Goal: Obtain resource: Download file/media

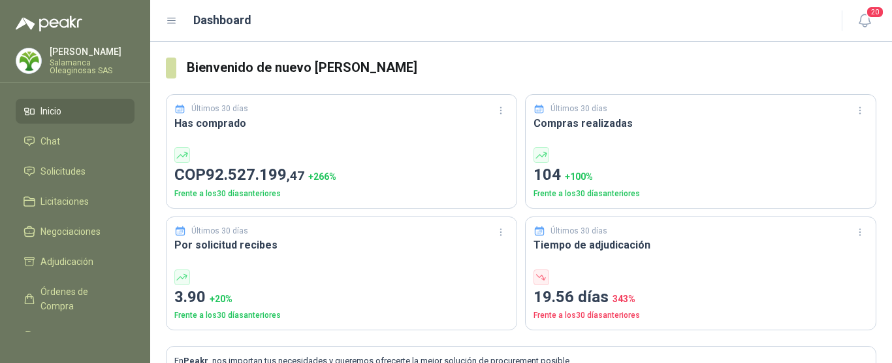
click at [78, 56] on p "[PERSON_NAME]" at bounding box center [92, 51] width 85 height 9
click at [442, 15] on div "Dashboard" at bounding box center [496, 20] width 660 height 18
click at [63, 175] on span "Solicitudes" at bounding box center [63, 171] width 45 height 14
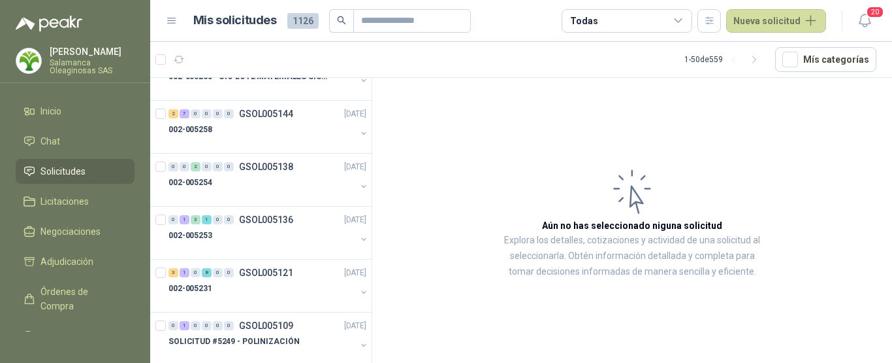
scroll to position [784, 0]
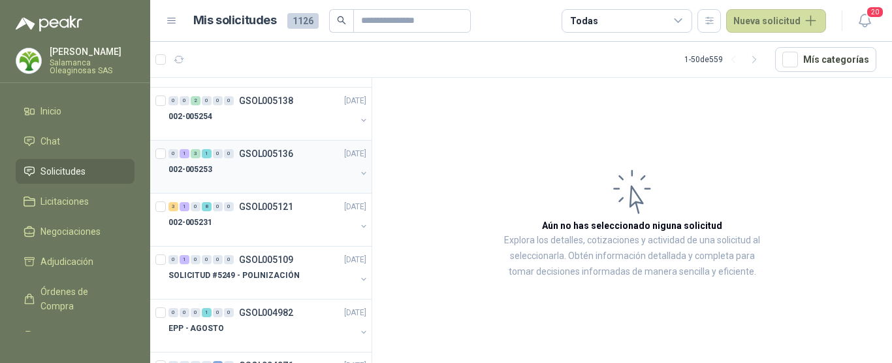
click at [263, 174] on div "002-005253" at bounding box center [262, 169] width 187 height 16
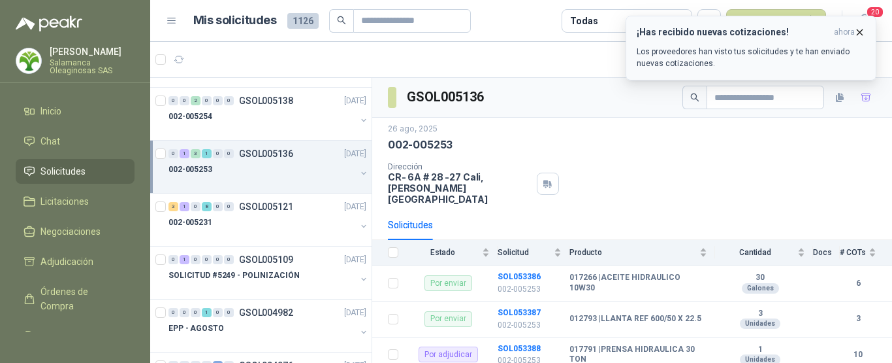
click at [858, 31] on icon "button" at bounding box center [859, 32] width 11 height 11
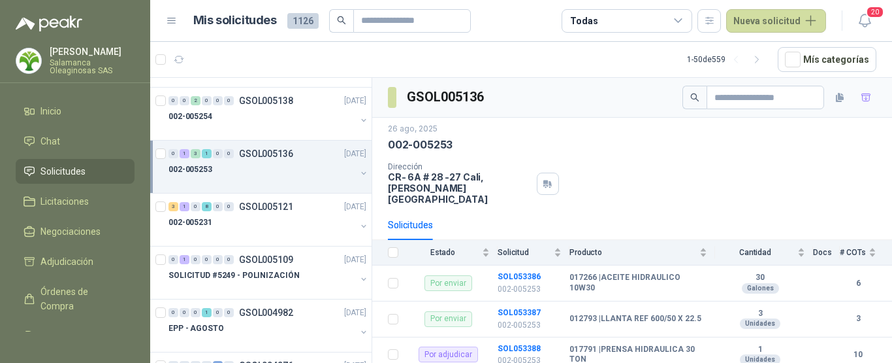
click at [253, 169] on div "002-005253" at bounding box center [262, 169] width 187 height 16
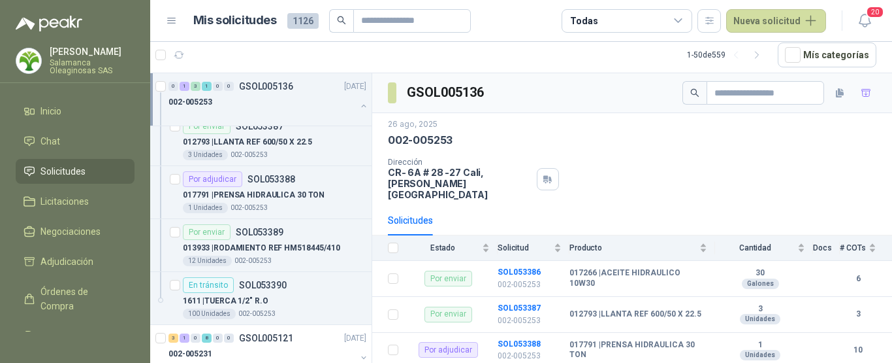
scroll to position [915, 0]
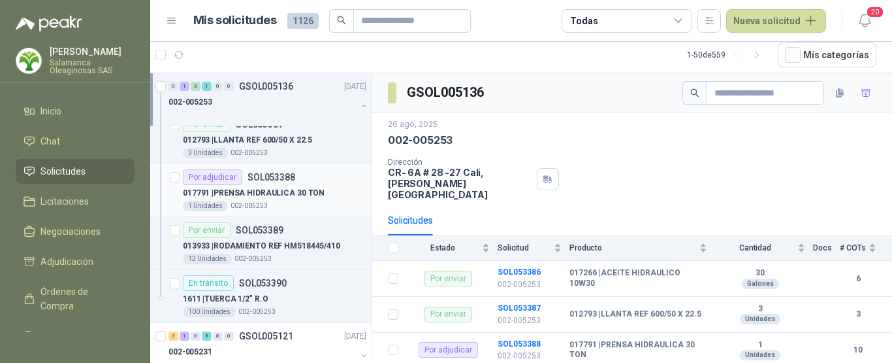
click at [323, 197] on div "017791 | PRENSA HIDRAULICA 30 TON" at bounding box center [275, 193] width 184 height 16
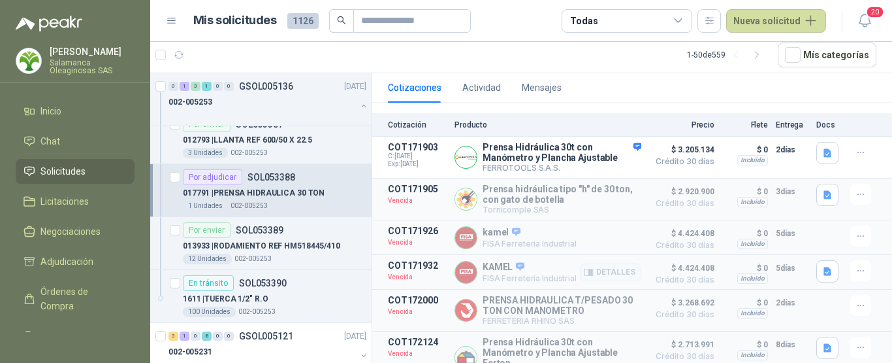
scroll to position [44, 0]
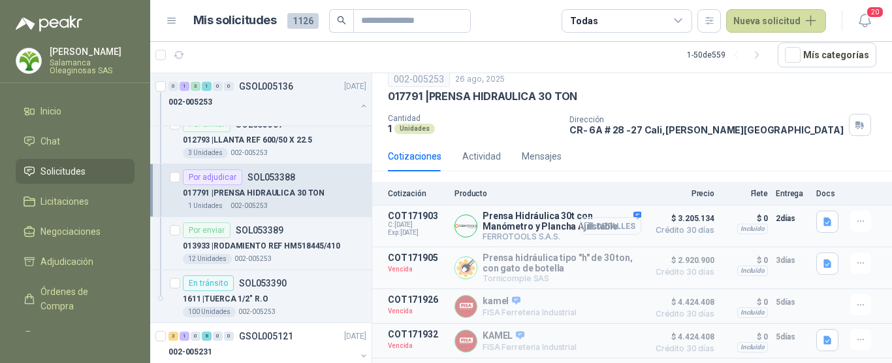
click at [612, 230] on button "Detalles" at bounding box center [610, 226] width 61 height 18
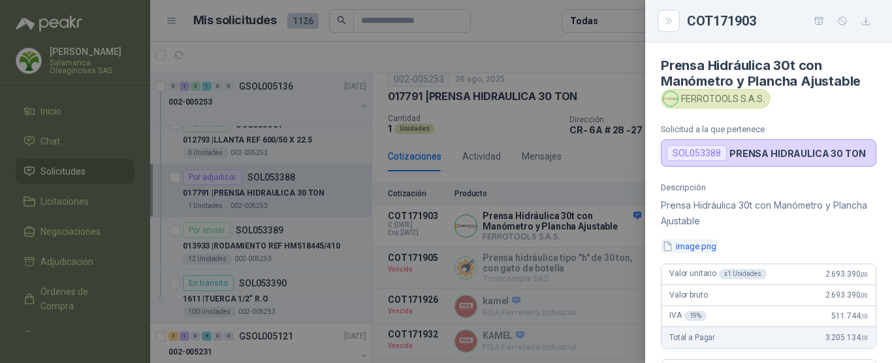
scroll to position [0, 0]
click at [703, 246] on button "image.png" at bounding box center [689, 247] width 57 height 14
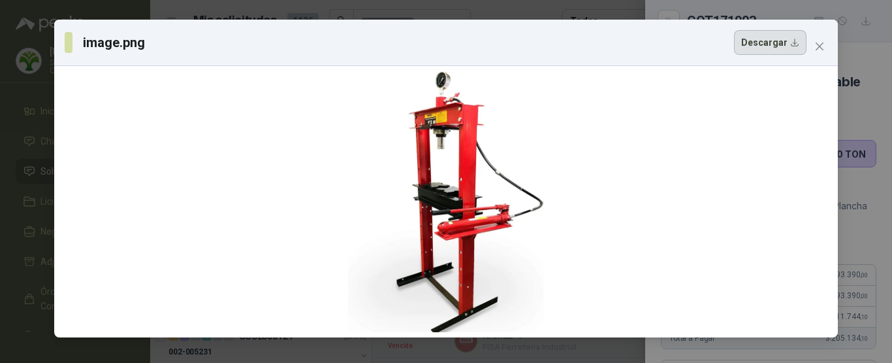
click at [783, 45] on button "Descargar" at bounding box center [770, 42] width 73 height 25
click at [825, 47] on span "Close" at bounding box center [819, 46] width 21 height 10
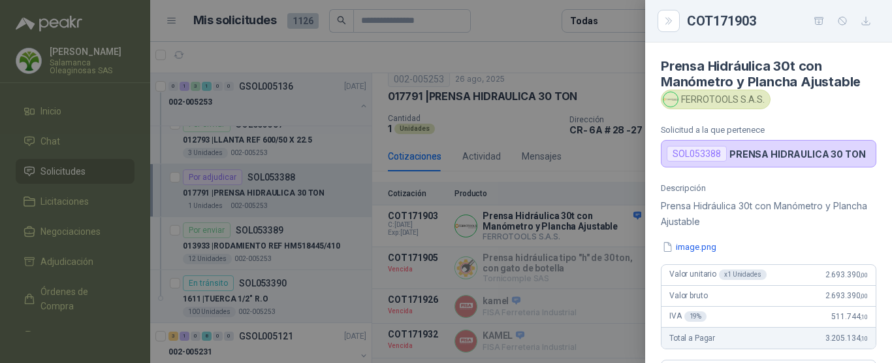
click at [540, 24] on div at bounding box center [446, 181] width 892 height 363
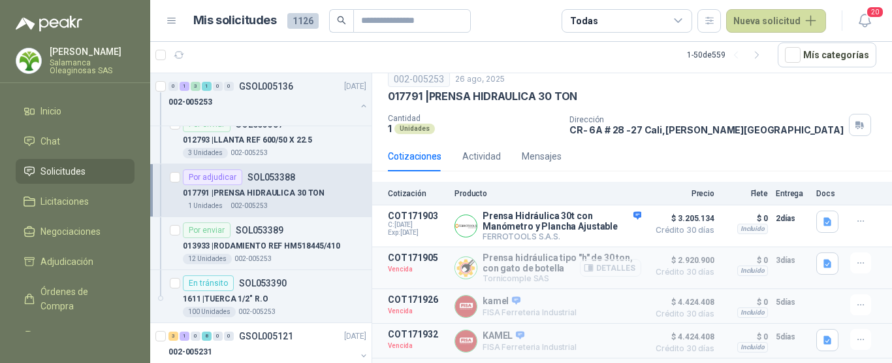
click at [607, 268] on button "Detalles" at bounding box center [610, 268] width 61 height 18
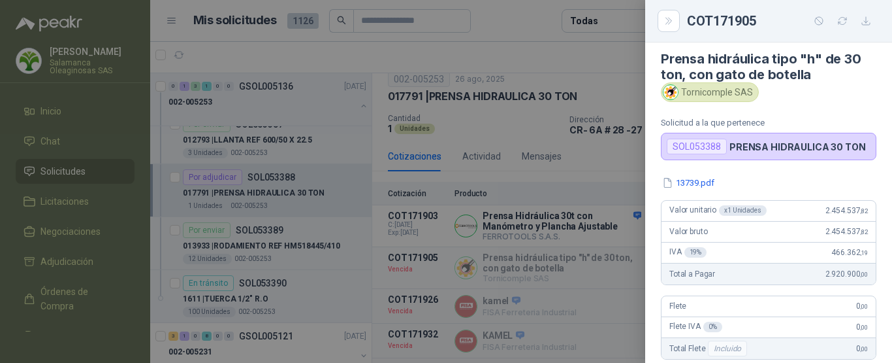
scroll to position [0, 0]
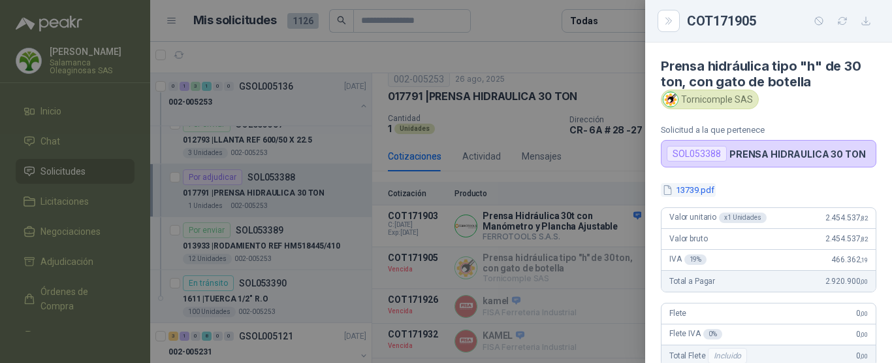
click at [705, 188] on button "13739.pdf" at bounding box center [688, 190] width 55 height 14
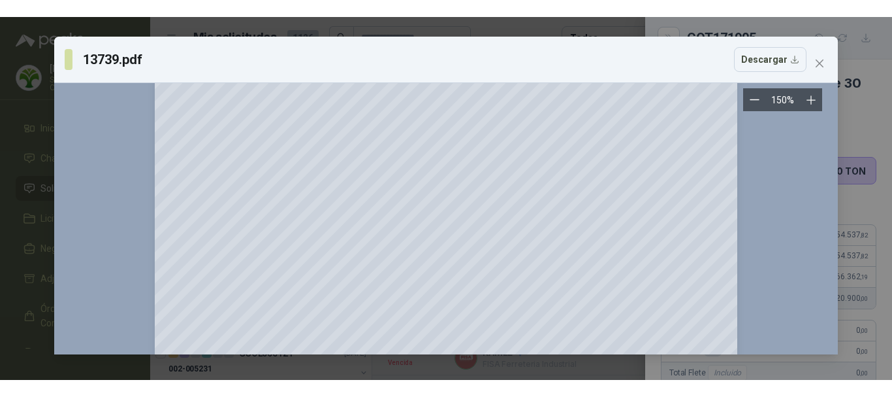
scroll to position [233, 0]
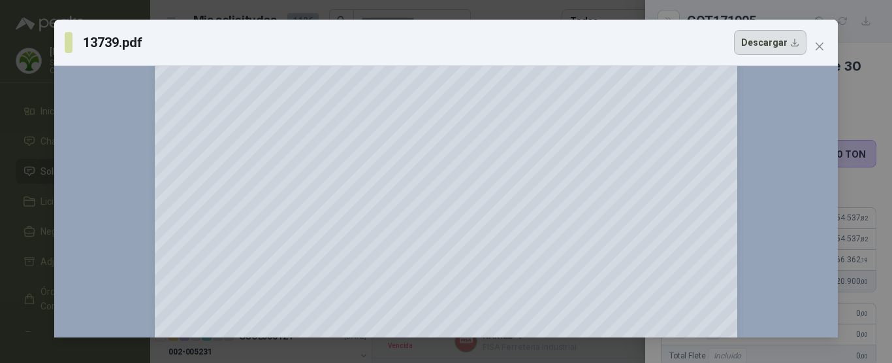
click at [773, 43] on button "Descargar" at bounding box center [770, 42] width 73 height 25
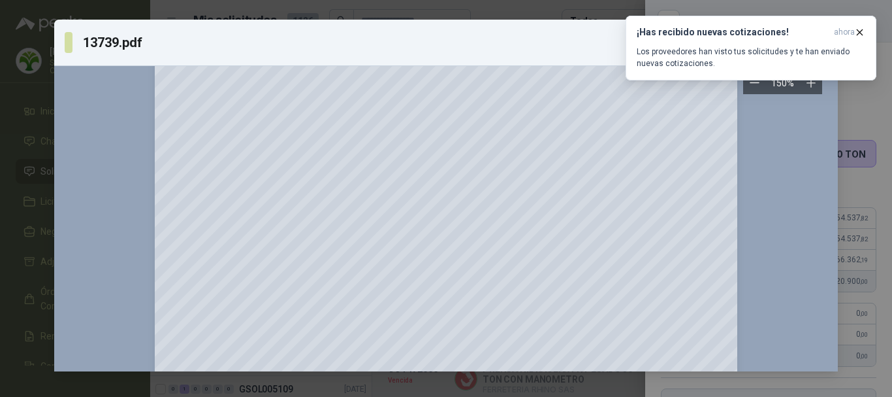
scroll to position [37, 0]
click at [860, 33] on icon "button" at bounding box center [860, 31] width 5 height 5
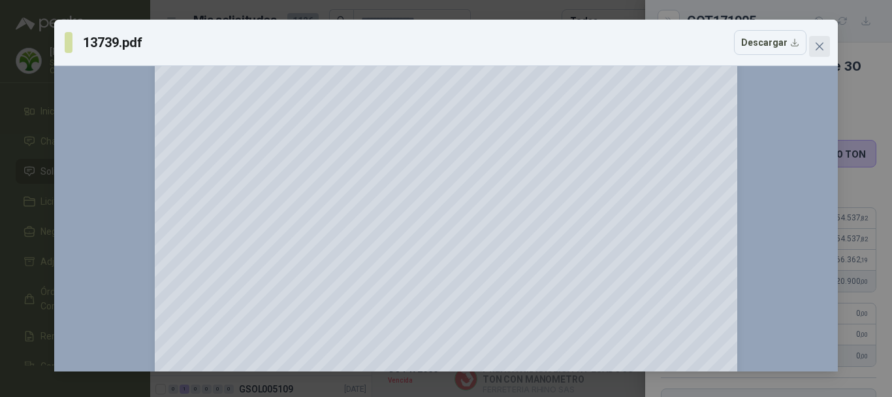
click at [815, 46] on icon "close" at bounding box center [820, 46] width 10 height 10
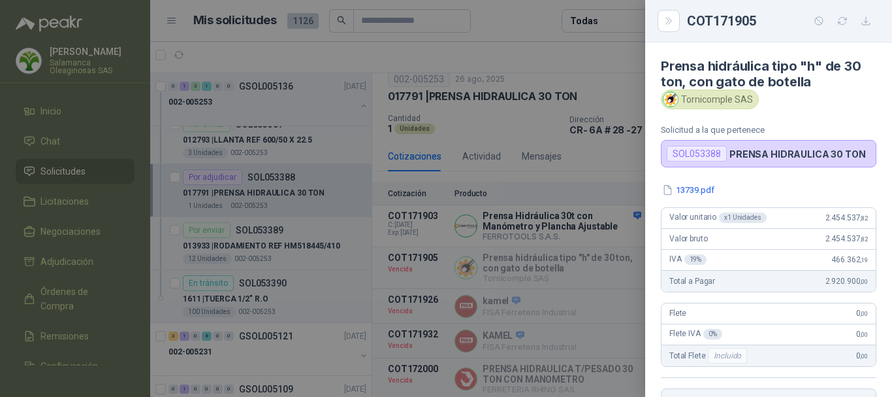
click at [568, 49] on div at bounding box center [446, 198] width 892 height 397
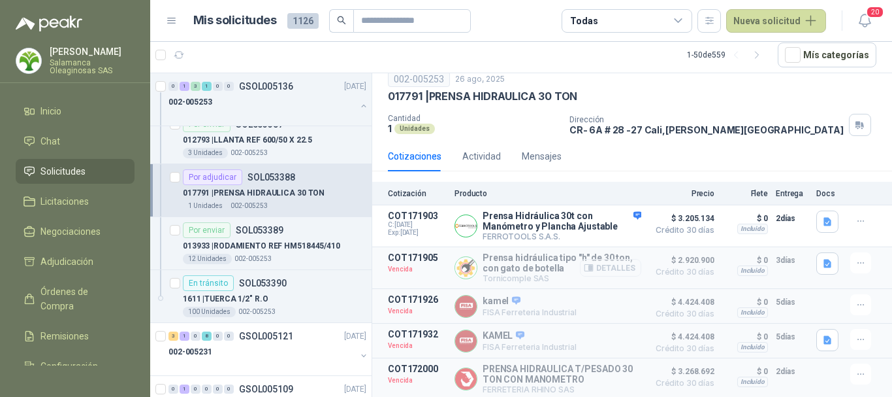
scroll to position [110, 0]
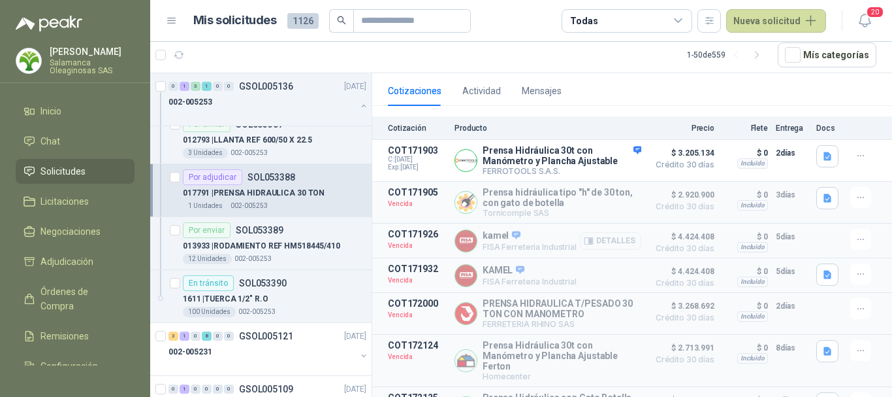
click at [608, 243] on button "Detalles" at bounding box center [610, 241] width 61 height 18
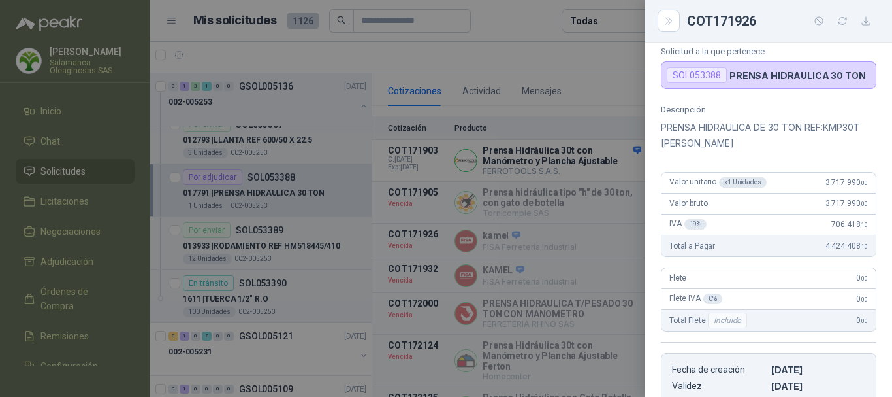
scroll to position [65, 0]
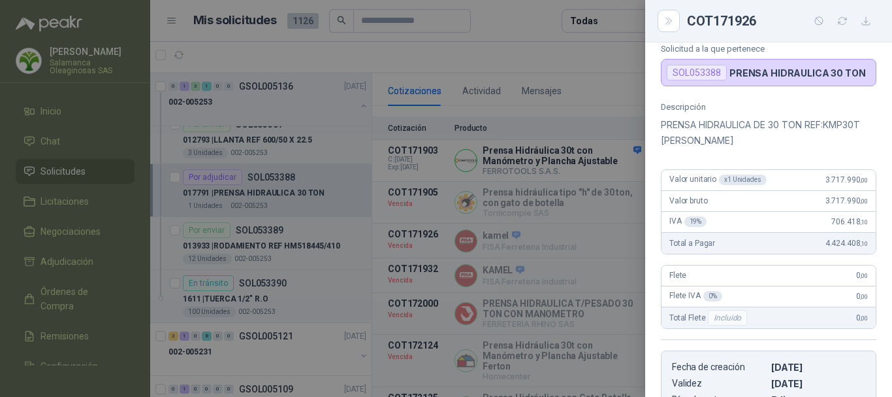
click at [533, 56] on div at bounding box center [446, 198] width 892 height 397
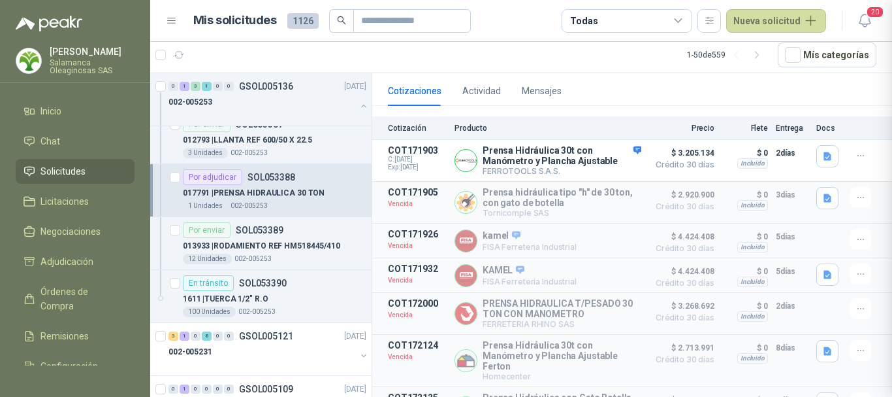
scroll to position [257, 0]
click at [616, 280] on button "Detalles" at bounding box center [610, 276] width 61 height 18
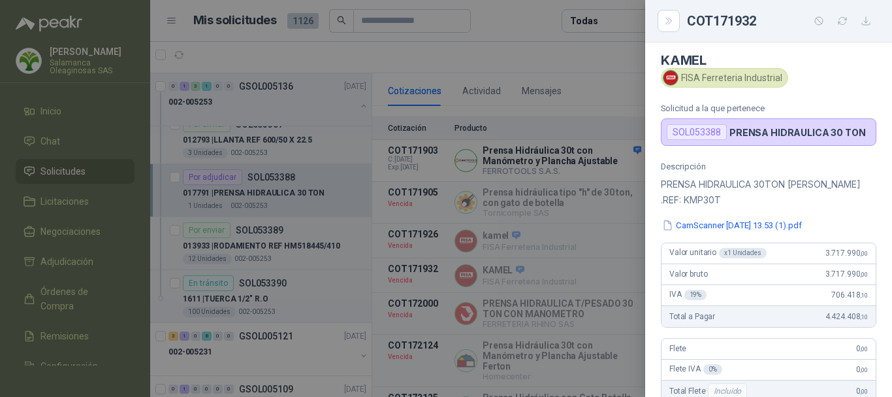
scroll to position [0, 0]
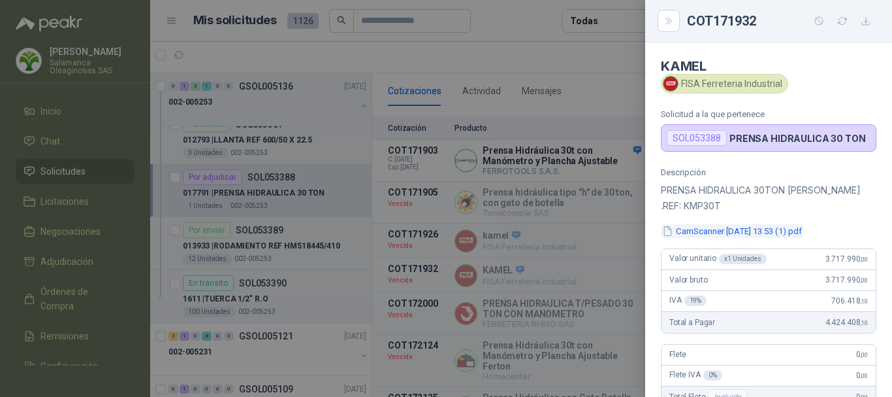
click at [738, 232] on button "CamScanner 26-08-2025 13.53 (1).pdf" at bounding box center [732, 231] width 142 height 14
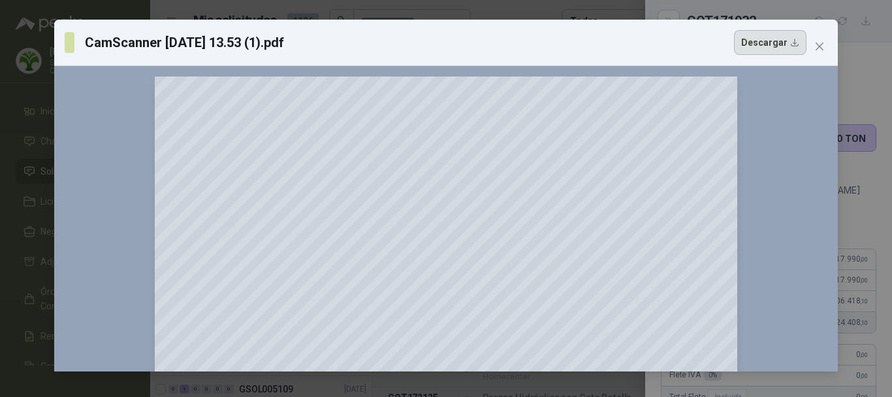
click at [788, 44] on button "Descargar" at bounding box center [770, 42] width 73 height 25
click at [824, 46] on icon "close" at bounding box center [820, 46] width 10 height 10
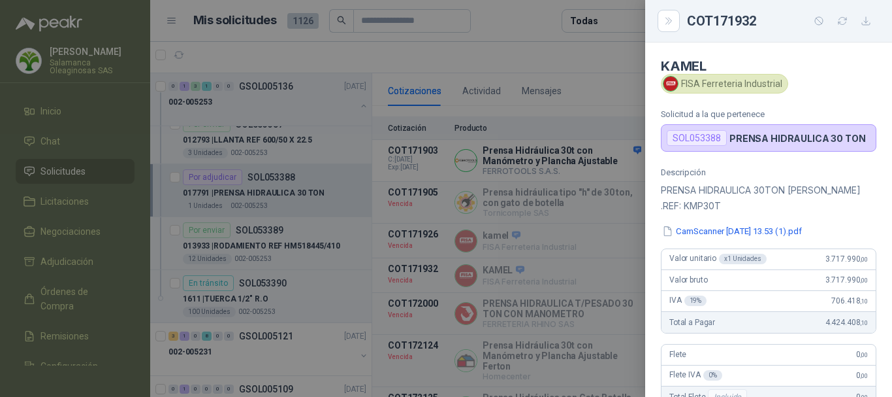
click at [540, 25] on div at bounding box center [446, 198] width 892 height 397
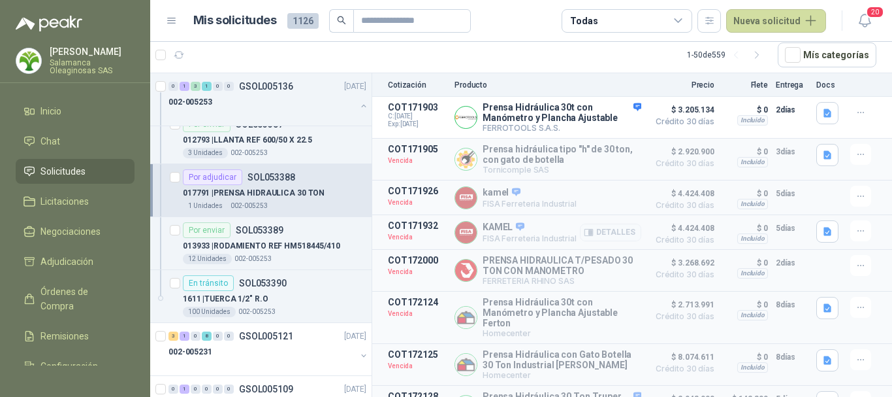
scroll to position [240, 0]
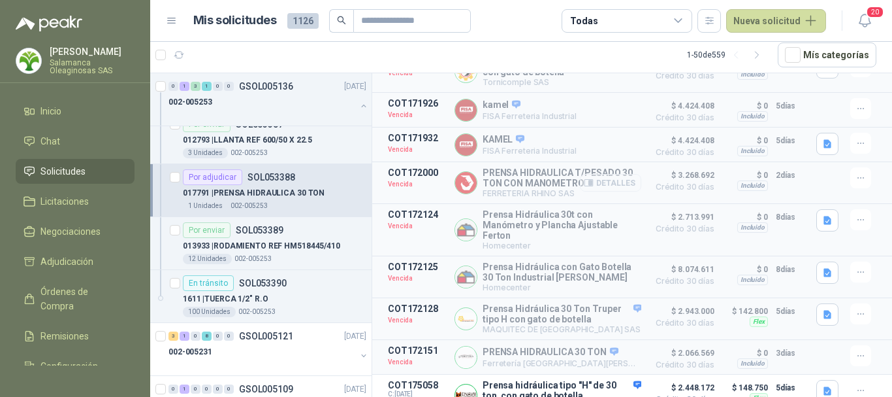
click at [618, 187] on button "Detalles" at bounding box center [610, 183] width 61 height 18
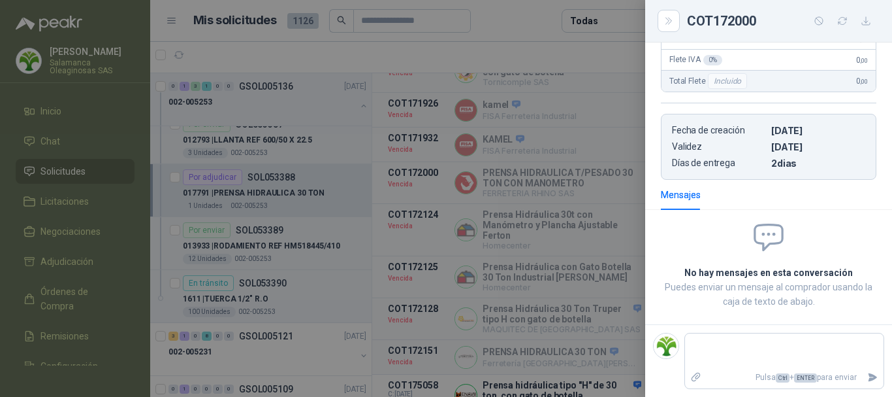
scroll to position [0, 0]
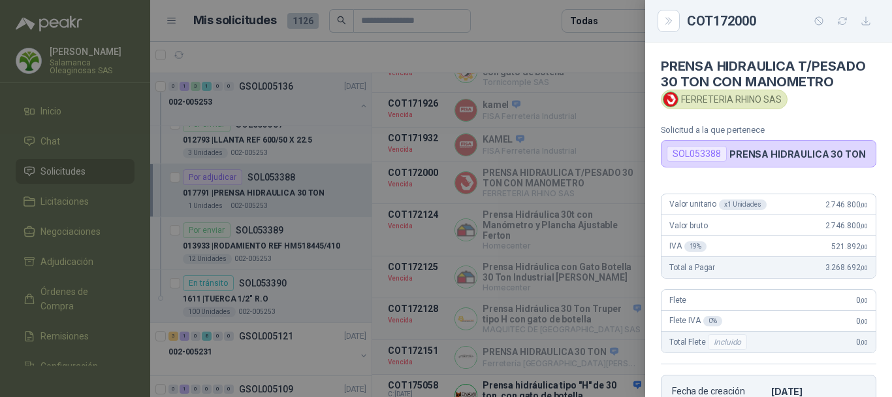
click at [519, 16] on div at bounding box center [446, 198] width 892 height 397
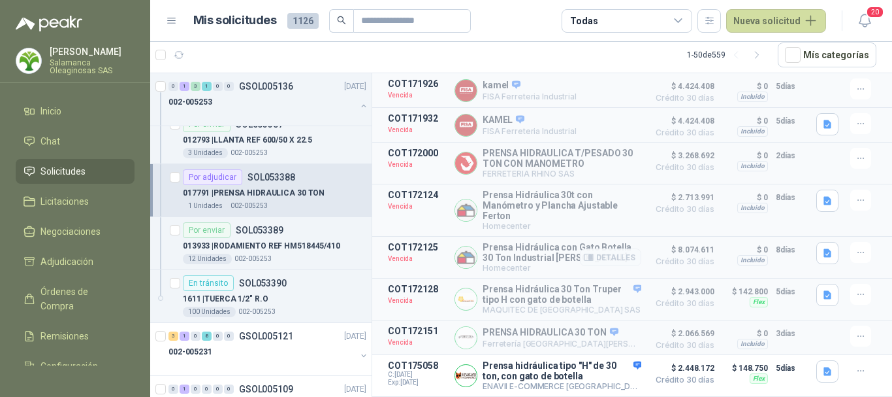
scroll to position [272, 0]
click at [602, 201] on button "Detalles" at bounding box center [610, 210] width 61 height 18
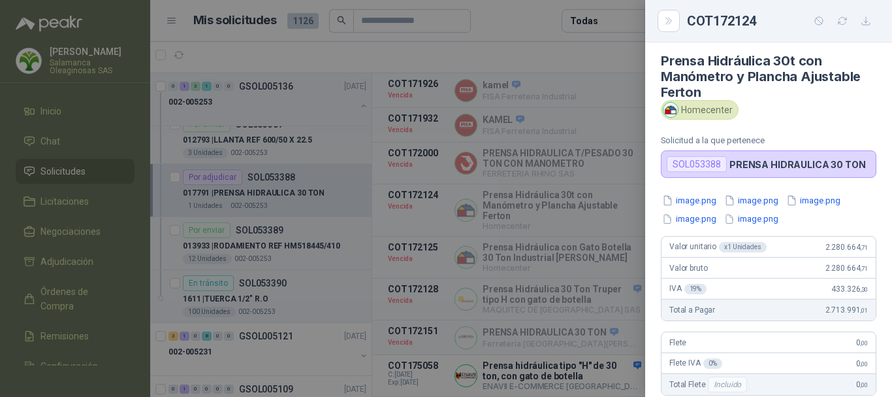
scroll to position [0, 0]
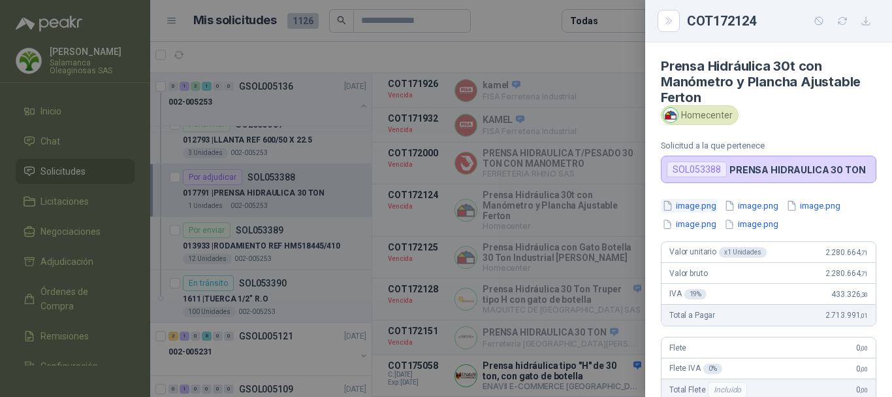
click at [705, 204] on button "image.png" at bounding box center [689, 206] width 57 height 14
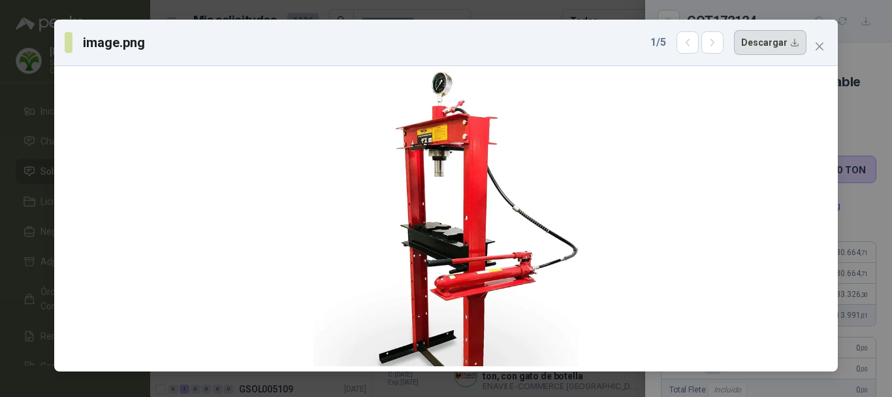
click at [773, 41] on button "Descargar" at bounding box center [770, 42] width 73 height 25
click at [817, 46] on icon "close" at bounding box center [820, 46] width 10 height 10
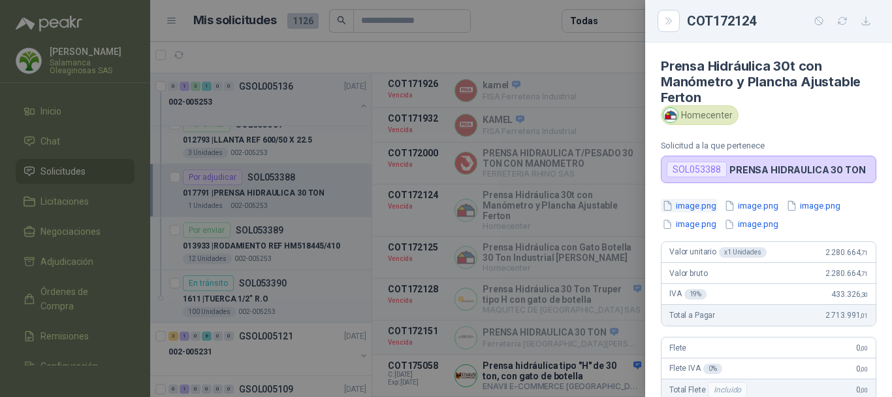
click at [695, 207] on button "image.png" at bounding box center [689, 206] width 57 height 14
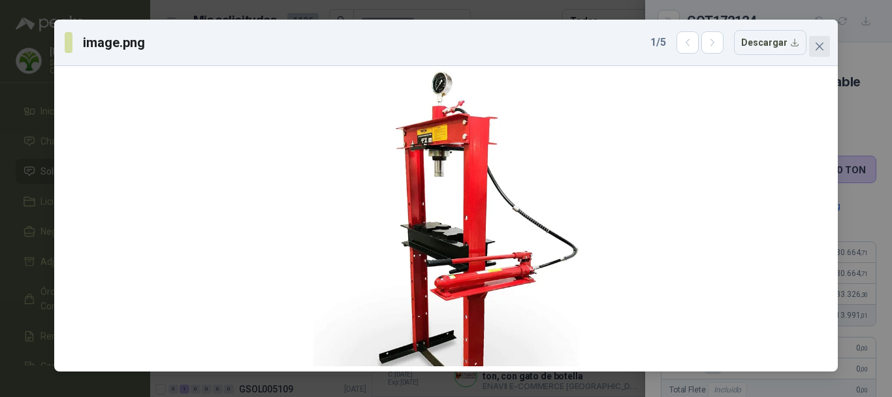
click at [820, 44] on icon "close" at bounding box center [820, 46] width 10 height 10
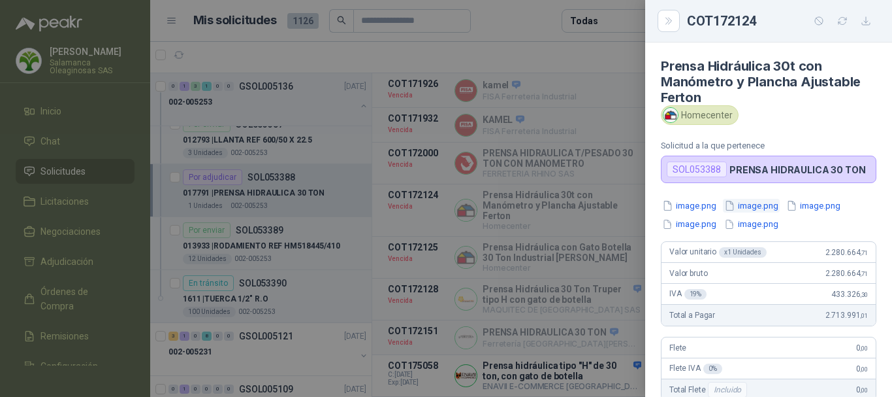
click at [767, 207] on button "image.png" at bounding box center [751, 206] width 57 height 14
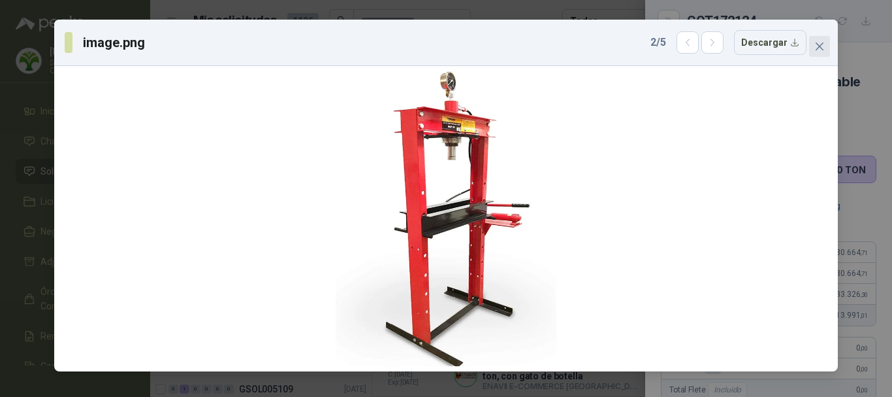
click at [822, 45] on icon "close" at bounding box center [820, 46] width 8 height 8
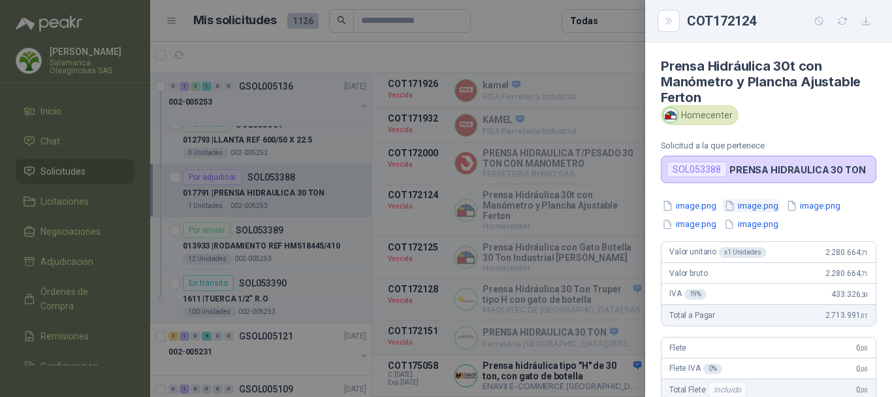
click at [771, 203] on button "image.png" at bounding box center [751, 206] width 57 height 14
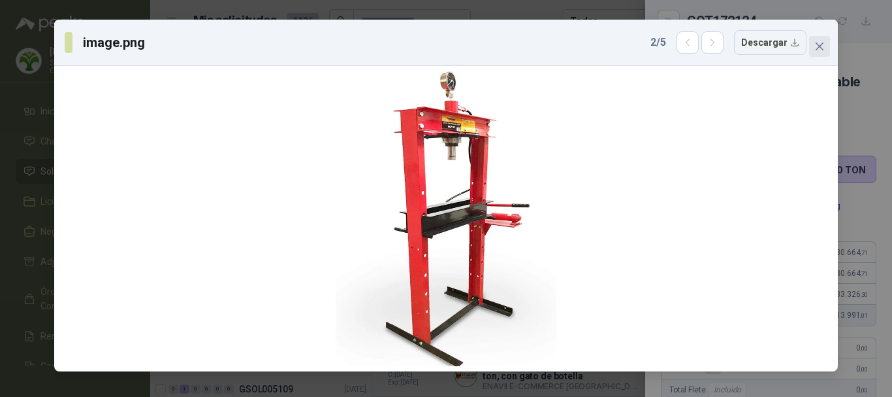
click at [823, 48] on icon "close" at bounding box center [820, 46] width 10 height 10
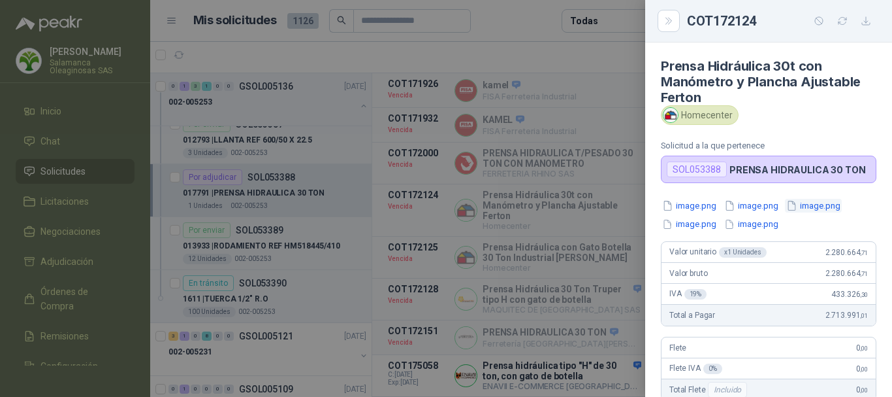
click at [819, 203] on button "image.png" at bounding box center [813, 206] width 57 height 14
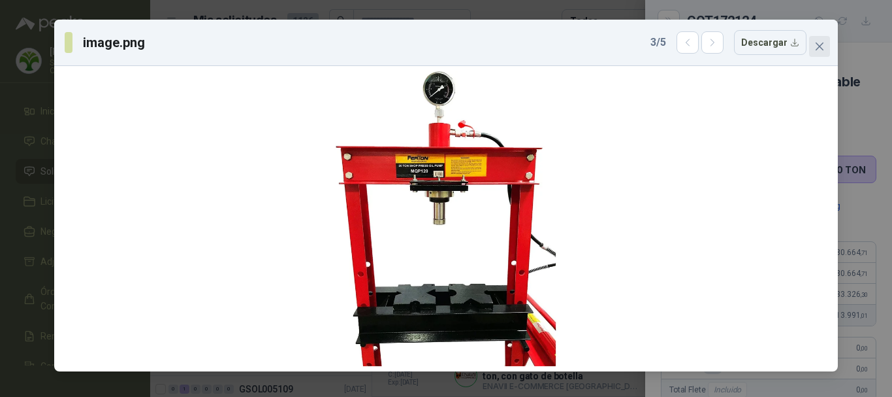
click at [817, 42] on icon "close" at bounding box center [820, 46] width 10 height 10
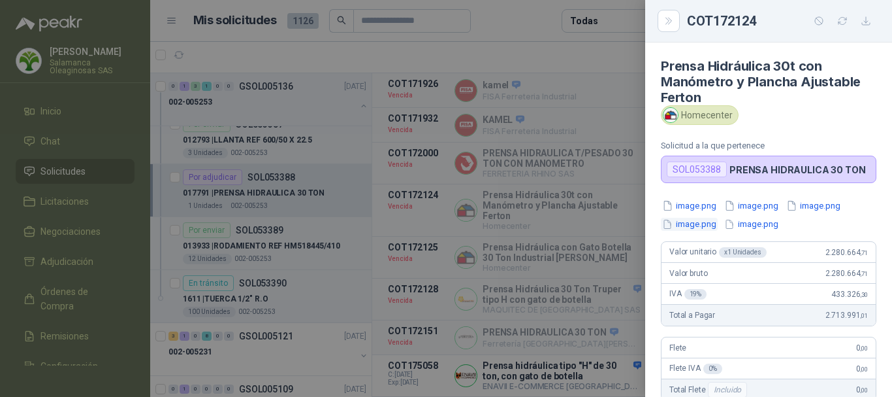
click at [694, 228] on button "image.png" at bounding box center [689, 225] width 57 height 14
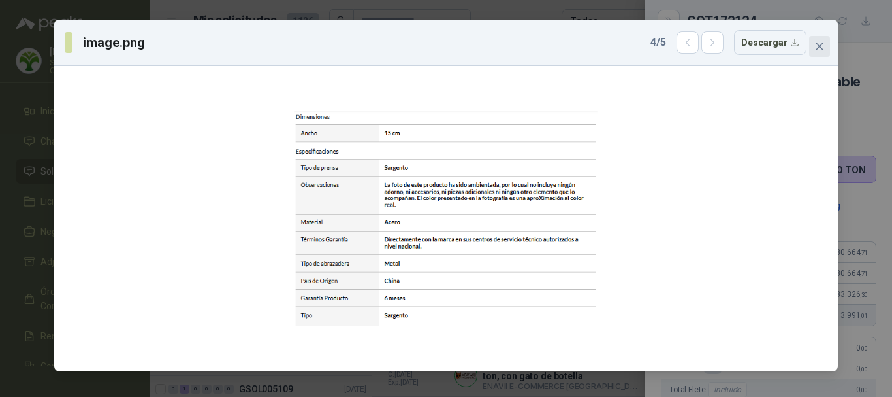
click at [814, 46] on span "Close" at bounding box center [819, 46] width 21 height 10
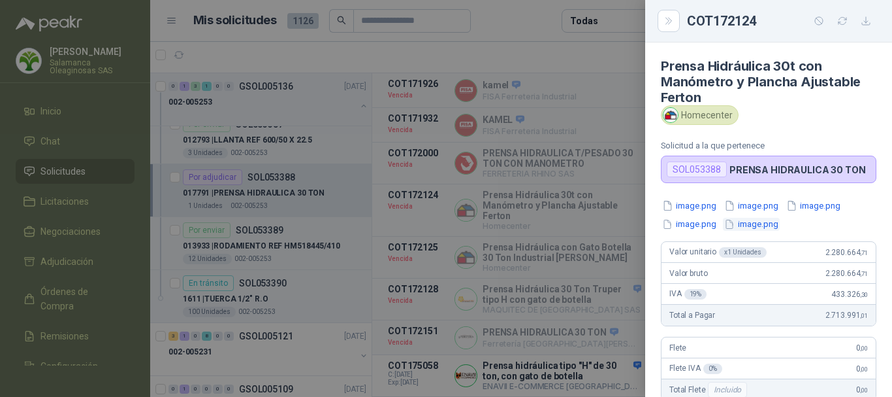
click at [763, 225] on button "image.png" at bounding box center [751, 225] width 57 height 14
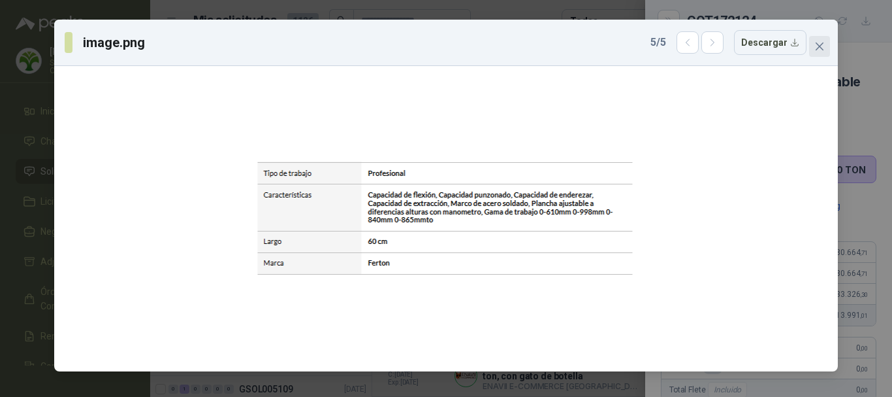
click at [824, 44] on icon "close" at bounding box center [820, 46] width 10 height 10
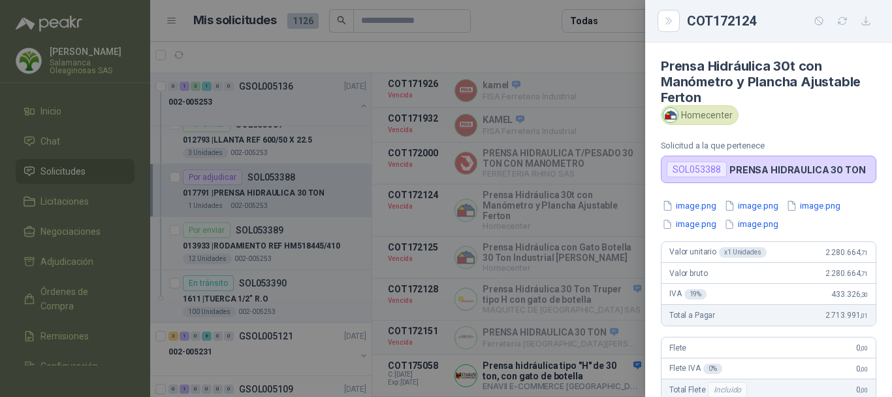
click at [534, 16] on div at bounding box center [446, 198] width 892 height 397
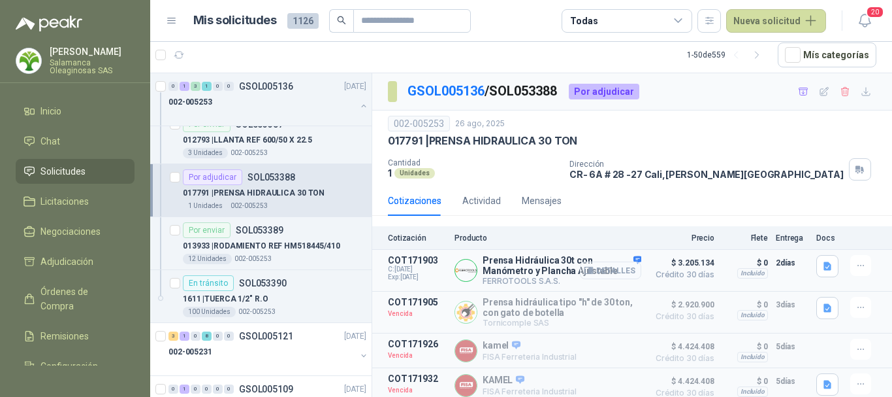
click at [608, 269] on button "Detalles" at bounding box center [610, 270] width 61 height 18
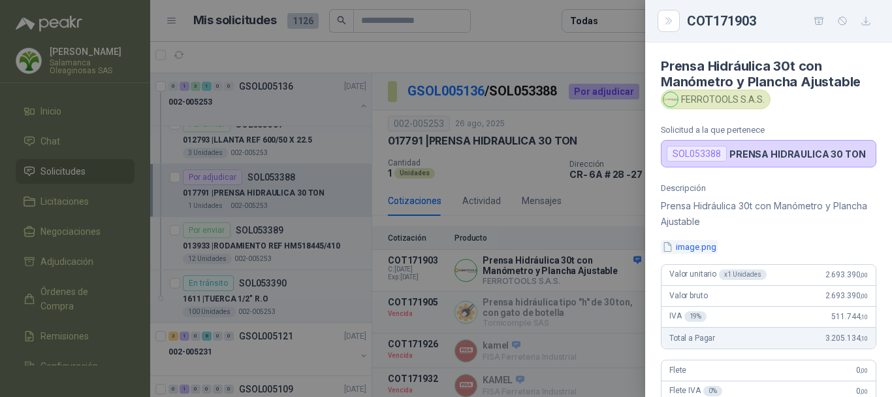
click at [705, 246] on button "image.png" at bounding box center [689, 247] width 57 height 14
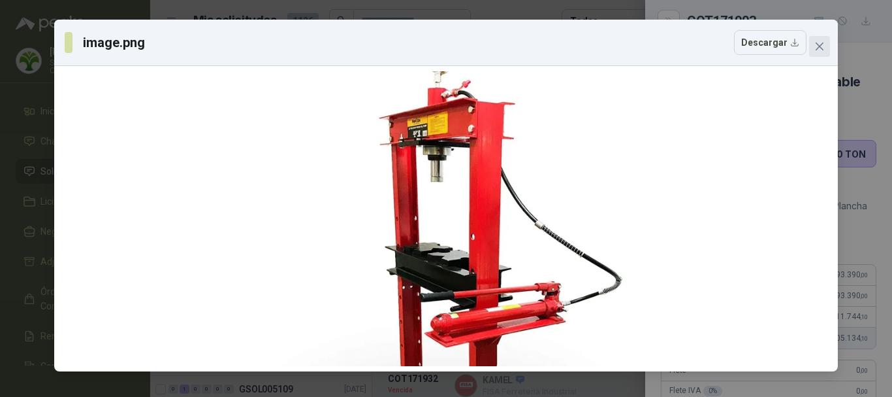
click at [820, 44] on icon "close" at bounding box center [820, 46] width 10 height 10
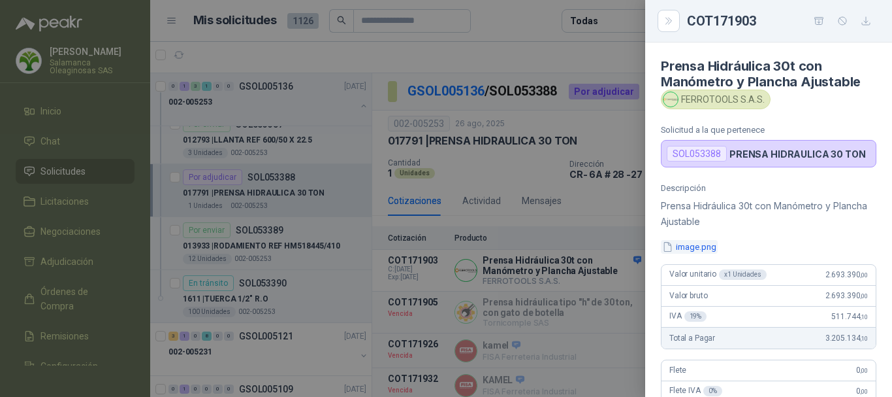
click at [690, 244] on button "image.png" at bounding box center [689, 247] width 57 height 14
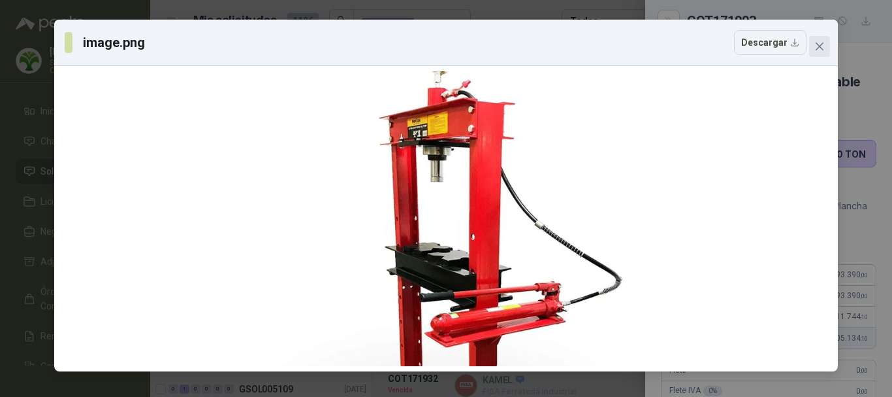
click at [822, 47] on icon "close" at bounding box center [820, 46] width 10 height 10
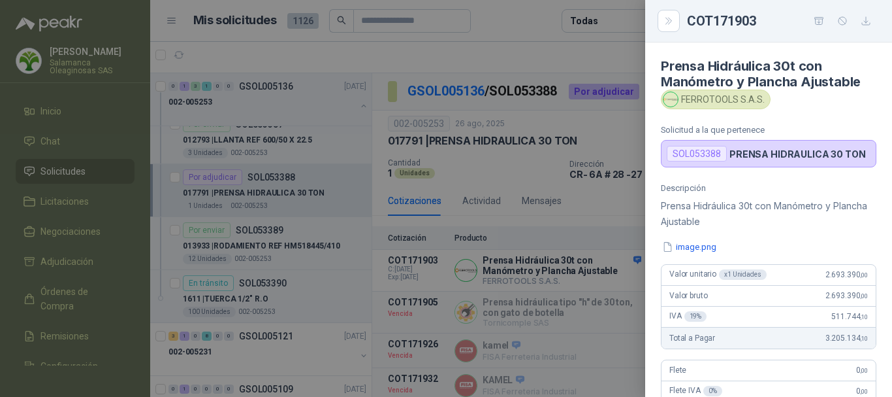
click at [485, 50] on div at bounding box center [446, 198] width 892 height 397
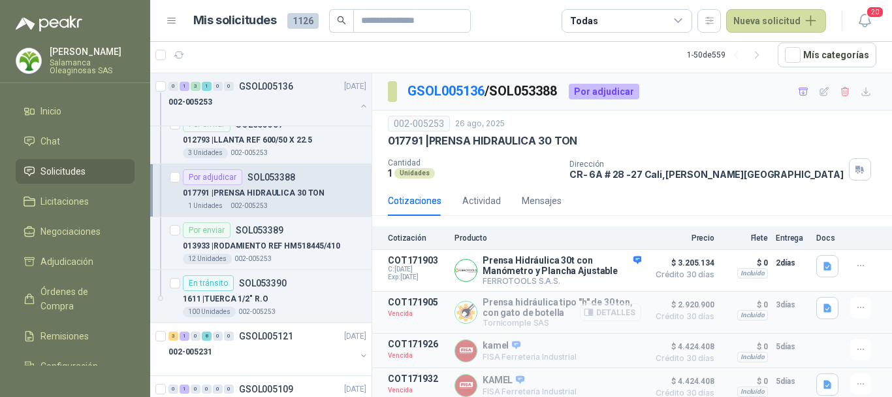
click at [611, 316] on button "Detalles" at bounding box center [610, 312] width 61 height 18
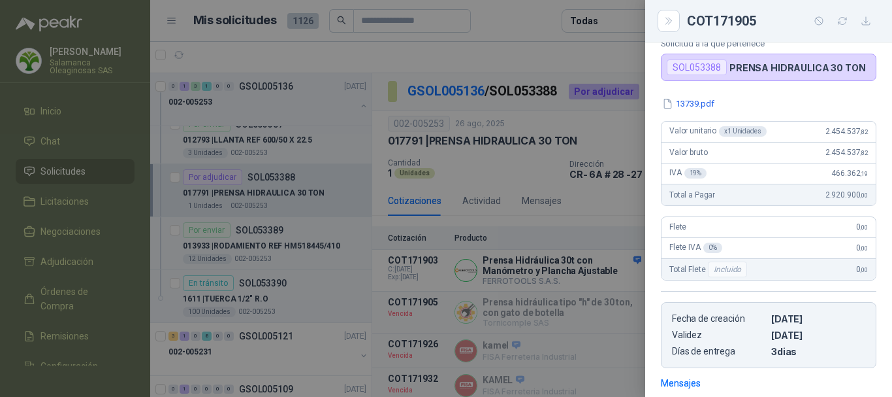
scroll to position [0, 0]
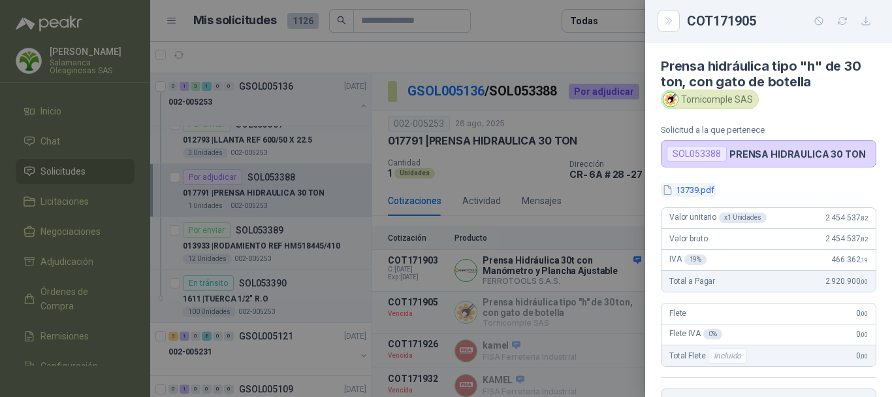
click at [692, 191] on button "13739.pdf" at bounding box center [688, 190] width 55 height 14
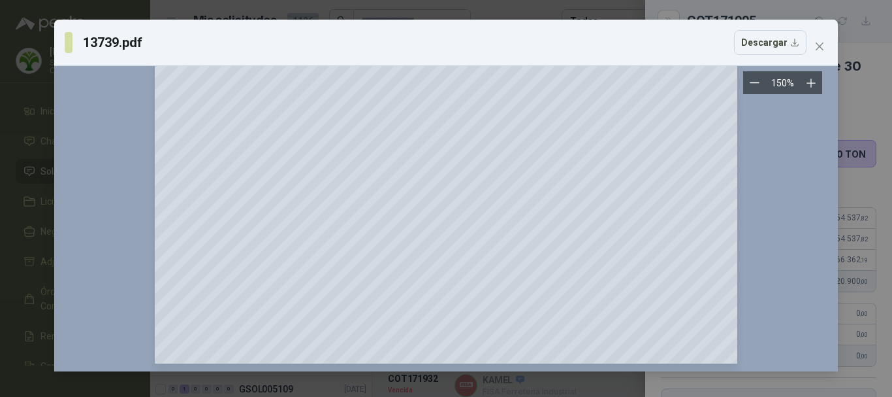
scroll to position [1375, 0]
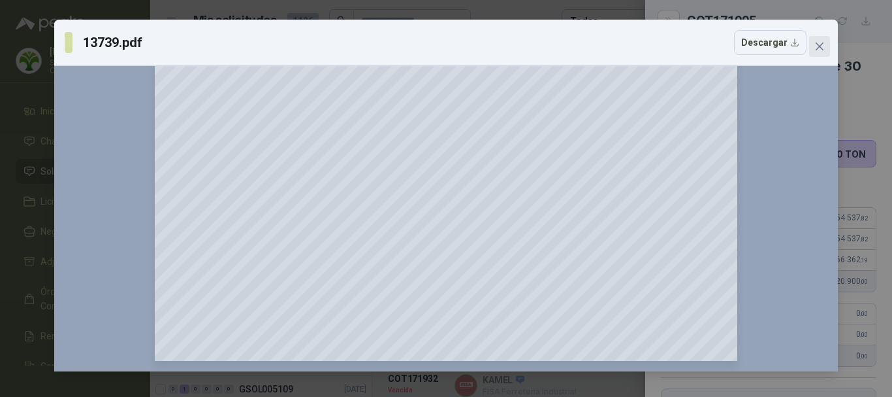
click at [821, 43] on icon "close" at bounding box center [820, 46] width 10 height 10
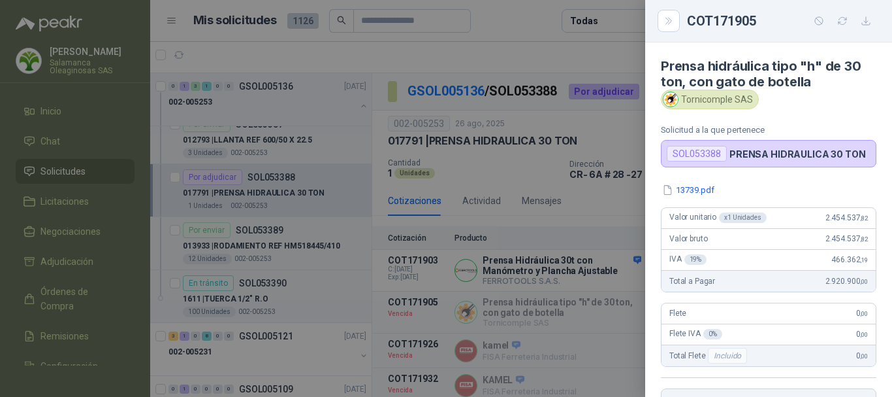
click at [570, 60] on div at bounding box center [446, 198] width 892 height 397
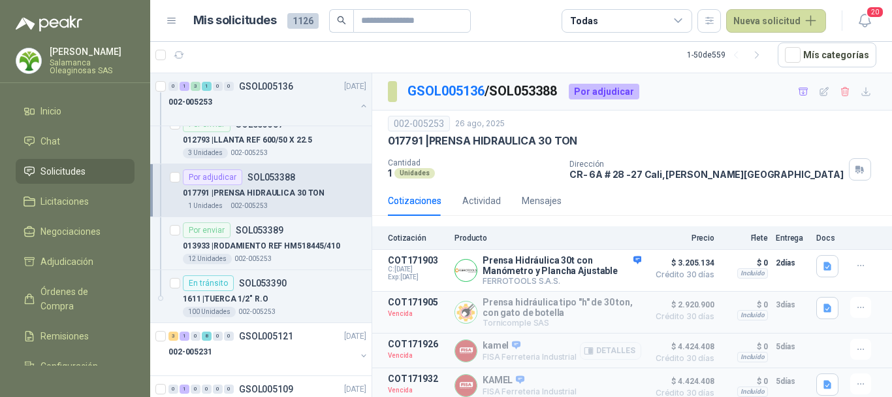
click at [611, 355] on button "Detalles" at bounding box center [610, 351] width 61 height 18
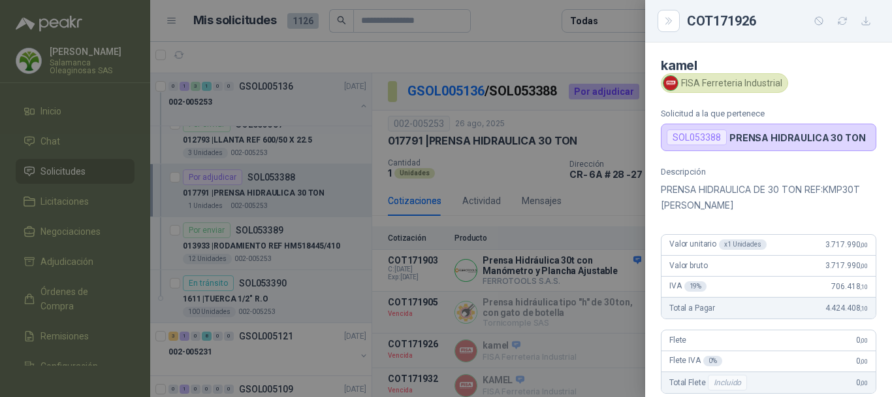
scroll to position [0, 0]
click at [550, 58] on div at bounding box center [446, 198] width 892 height 397
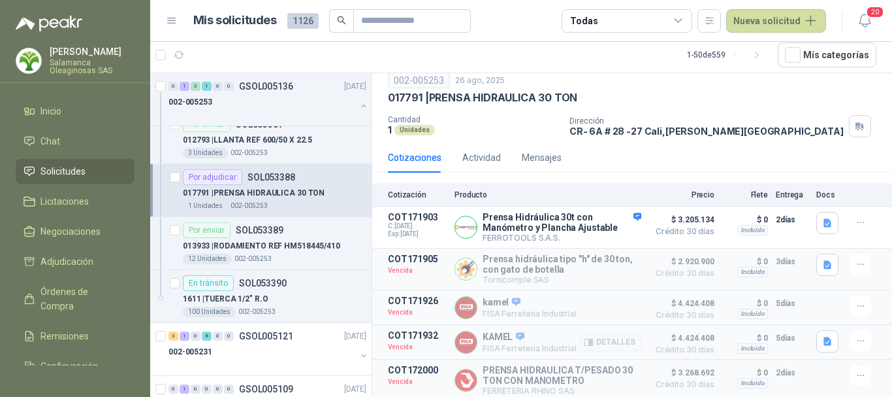
scroll to position [65, 0]
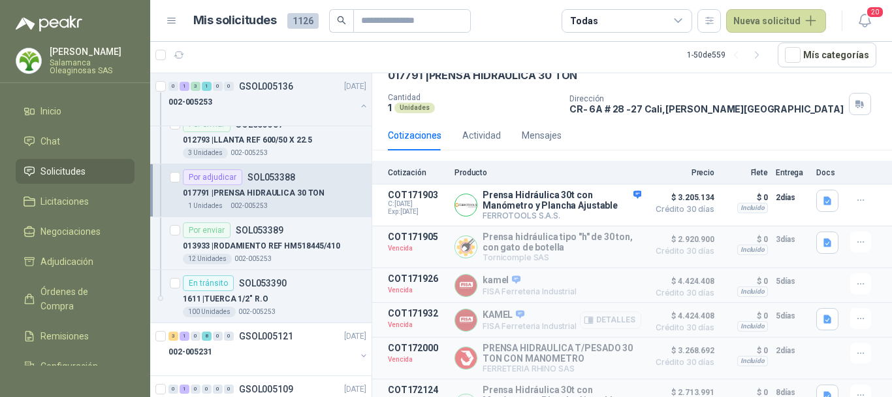
click at [608, 325] on button "Detalles" at bounding box center [610, 320] width 61 height 18
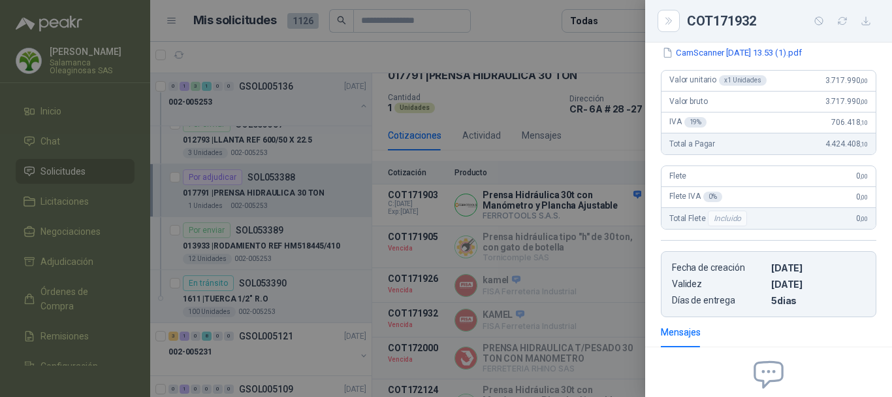
scroll to position [10, 0]
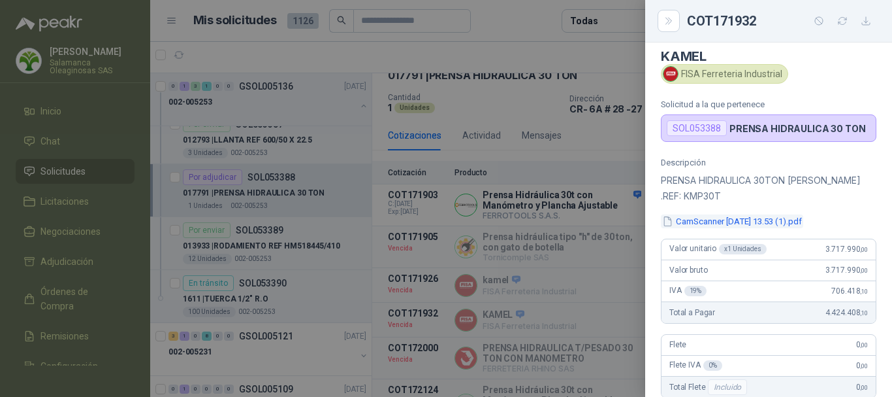
click at [742, 221] on button "CamScanner 26-08-2025 13.53 (1).pdf" at bounding box center [732, 221] width 142 height 14
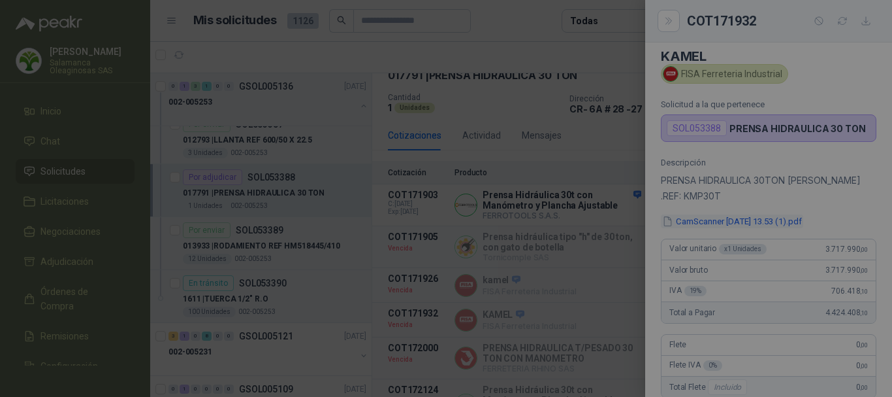
scroll to position [0, 0]
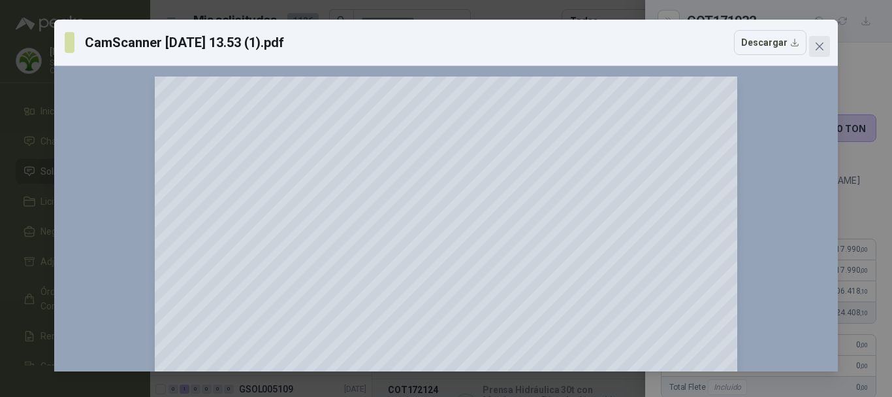
click at [817, 44] on icon "close" at bounding box center [820, 46] width 10 height 10
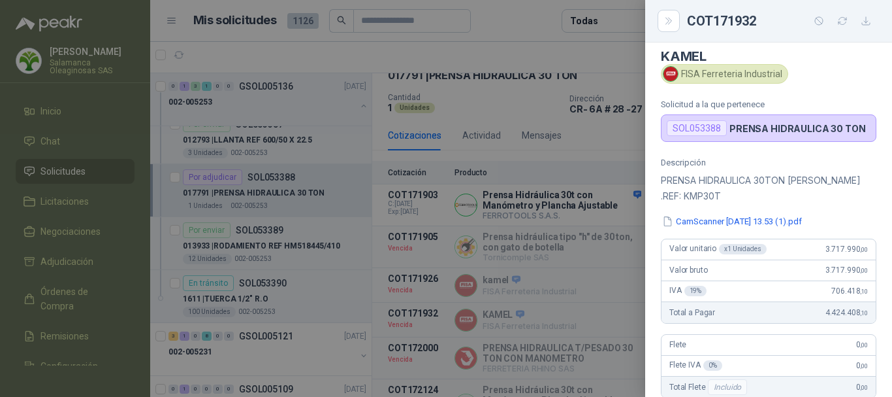
click at [554, 49] on div at bounding box center [446, 198] width 892 height 397
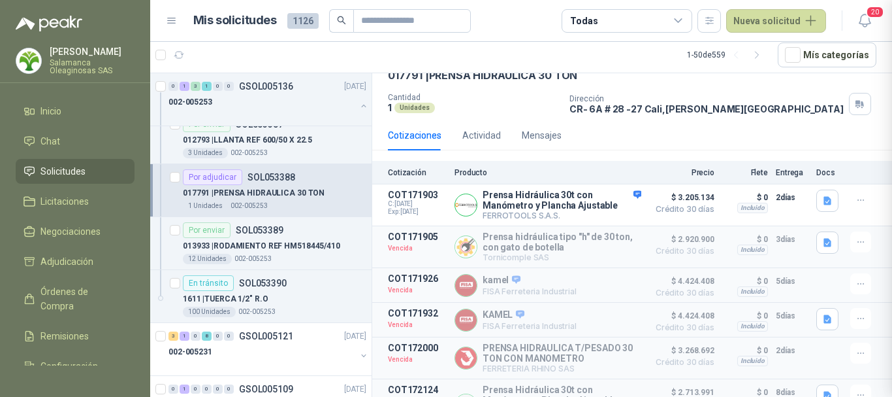
scroll to position [316, 0]
click at [517, 22] on article "Mis solicitudes 1126 Todas Nueva solicitud" at bounding box center [510, 21] width 634 height 24
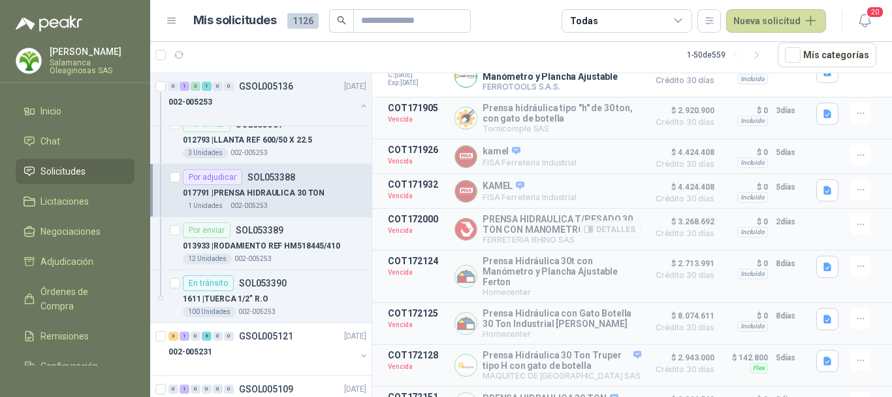
scroll to position [196, 0]
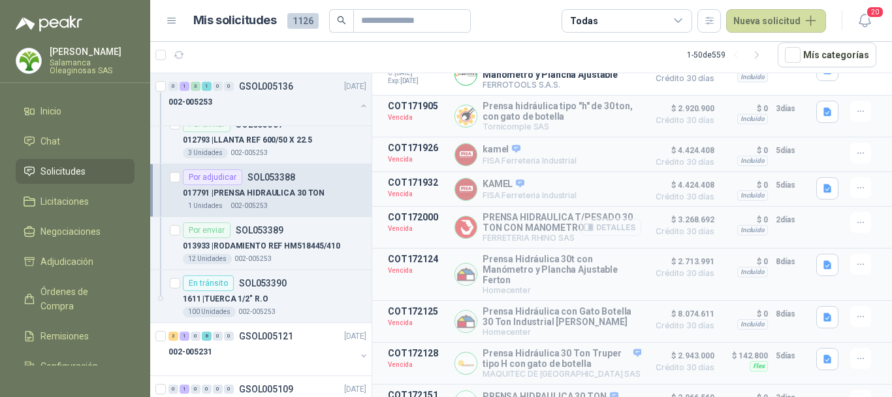
click at [616, 231] on button "Detalles" at bounding box center [610, 227] width 61 height 18
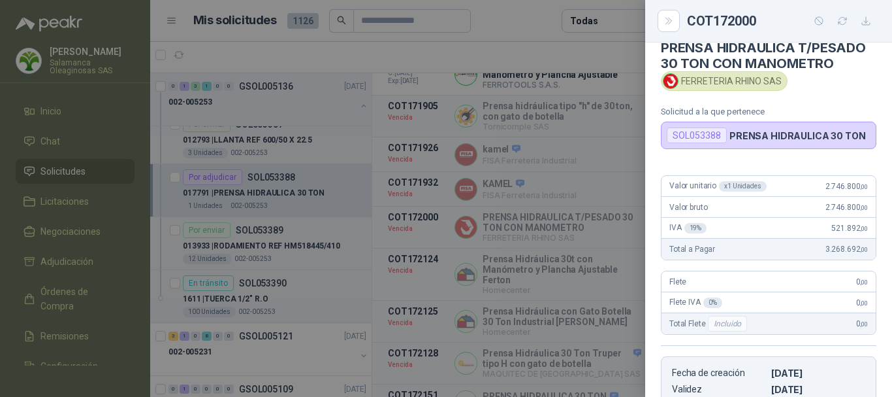
scroll to position [0, 0]
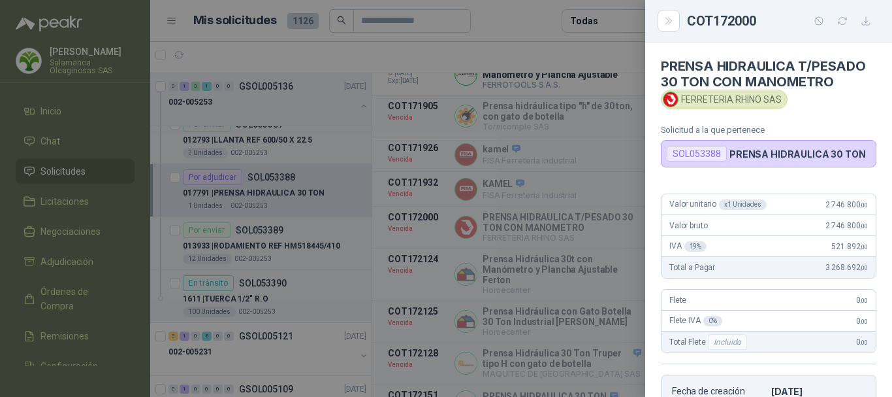
click at [505, 17] on div at bounding box center [446, 198] width 892 height 397
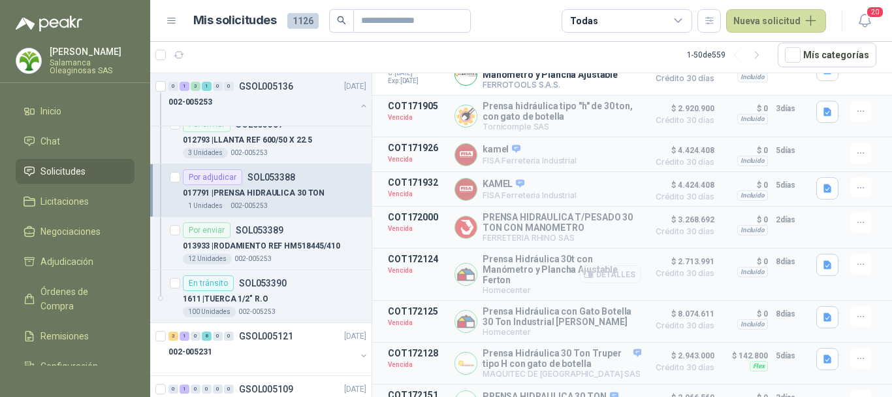
click at [602, 281] on button "Detalles" at bounding box center [610, 274] width 61 height 18
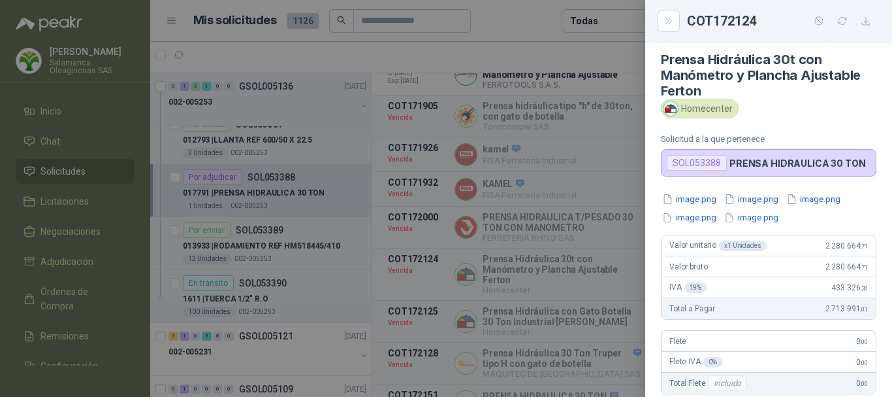
scroll to position [0, 0]
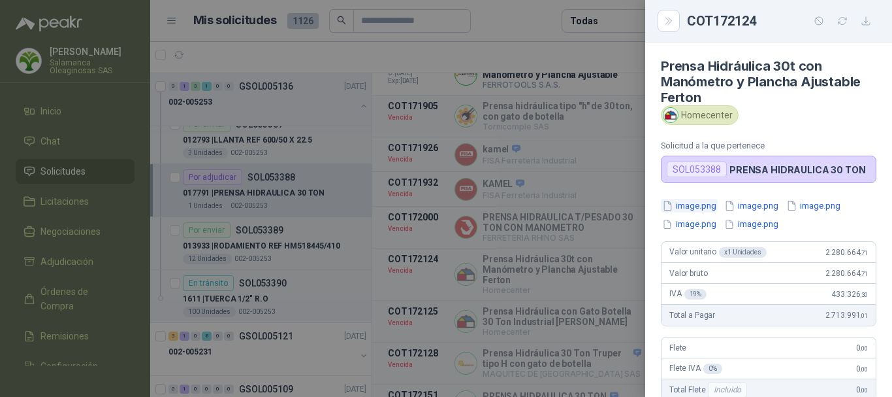
click at [702, 203] on button "image.png" at bounding box center [689, 206] width 57 height 14
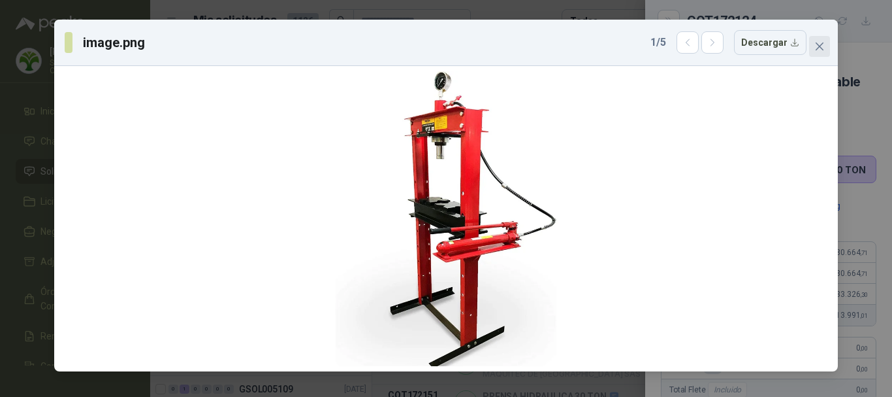
click at [822, 46] on icon "close" at bounding box center [820, 46] width 10 height 10
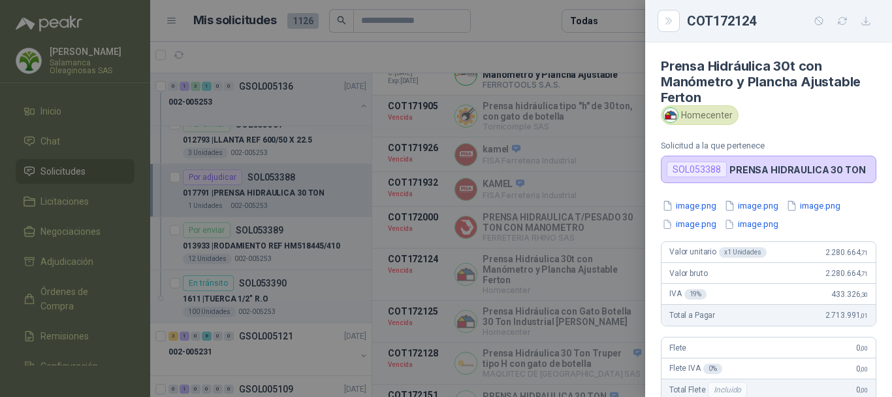
click at [530, 50] on div at bounding box center [446, 198] width 892 height 397
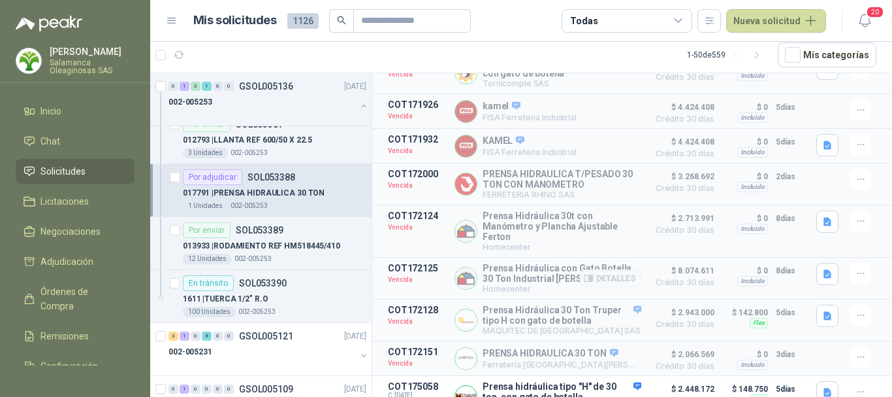
scroll to position [261, 0]
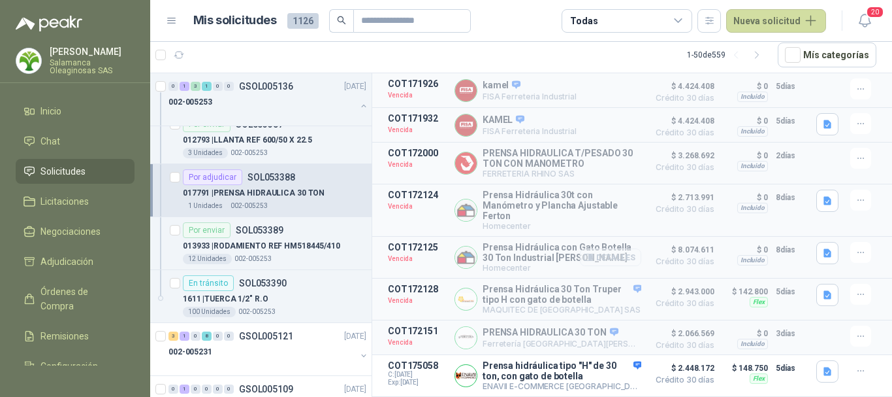
click at [607, 264] on button "Detalles" at bounding box center [610, 257] width 61 height 18
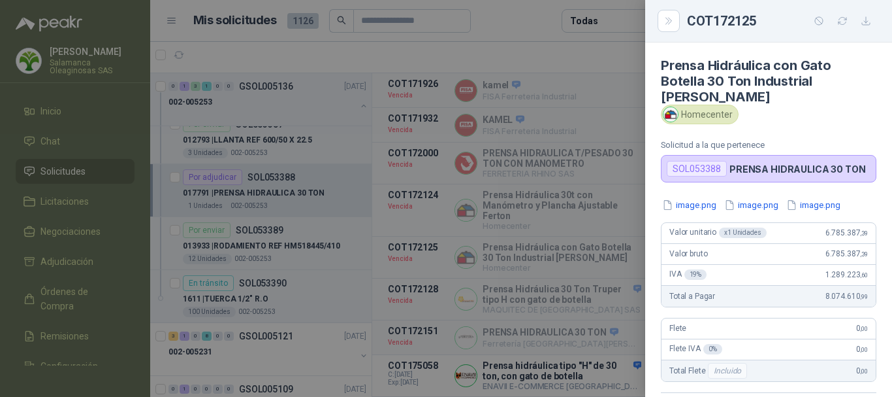
scroll to position [0, 0]
click at [699, 199] on button "image.png" at bounding box center [689, 206] width 57 height 14
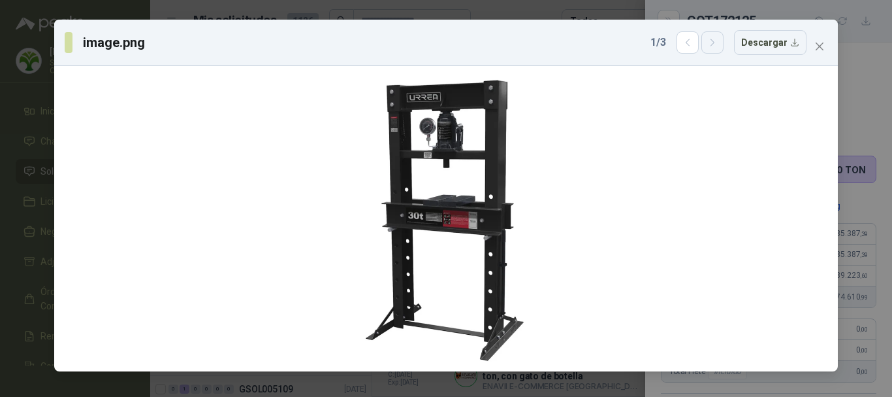
click at [719, 43] on icon "button" at bounding box center [712, 42] width 11 height 11
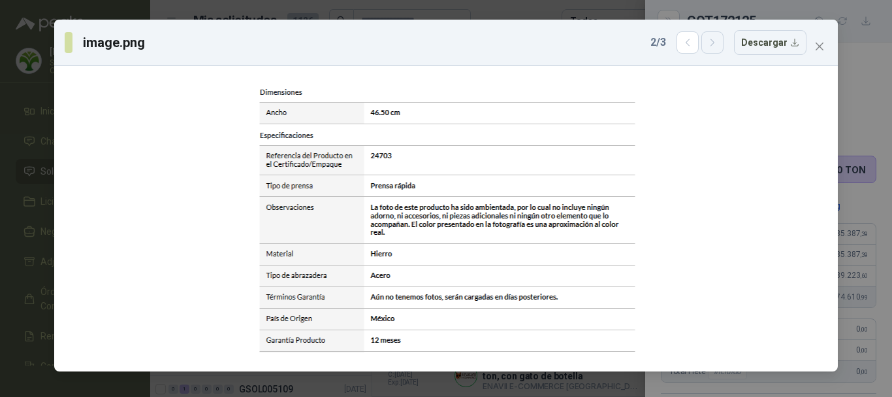
click at [719, 43] on icon "button" at bounding box center [712, 42] width 11 height 11
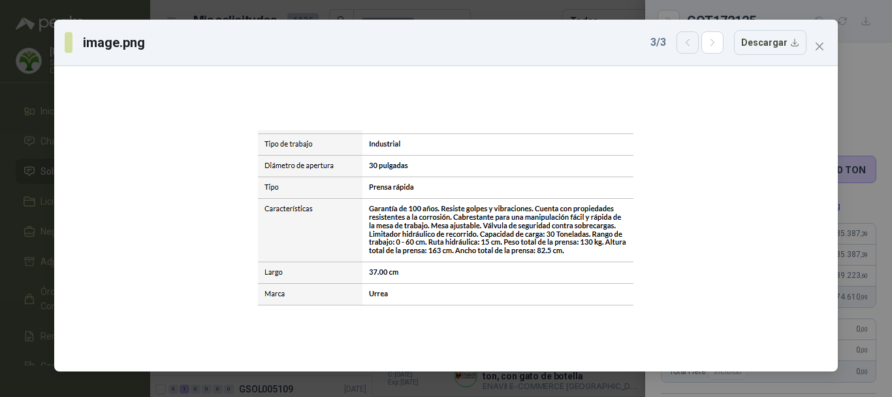
click at [694, 46] on icon "button" at bounding box center [688, 42] width 11 height 11
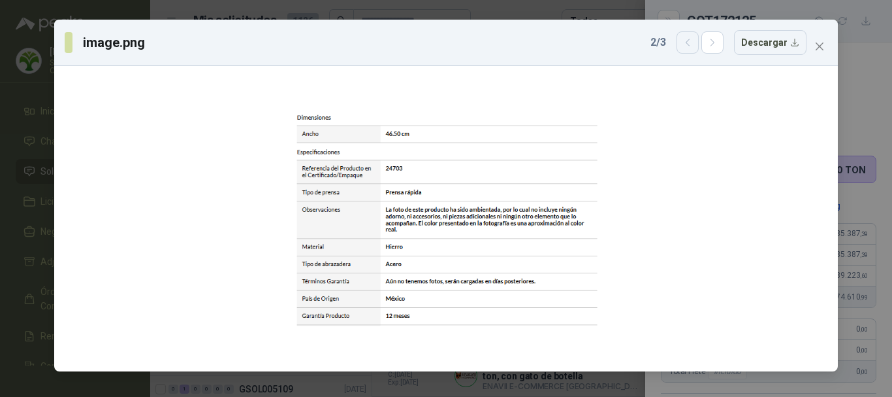
click at [692, 46] on icon "button" at bounding box center [688, 42] width 11 height 11
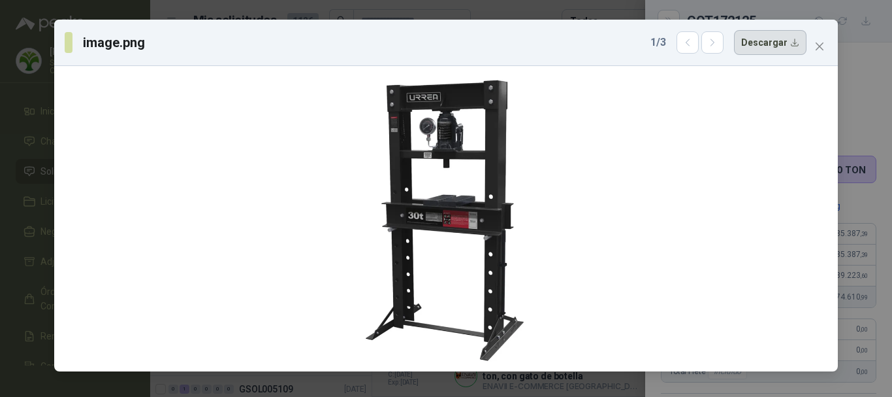
click at [773, 37] on button "Descargar" at bounding box center [770, 42] width 73 height 25
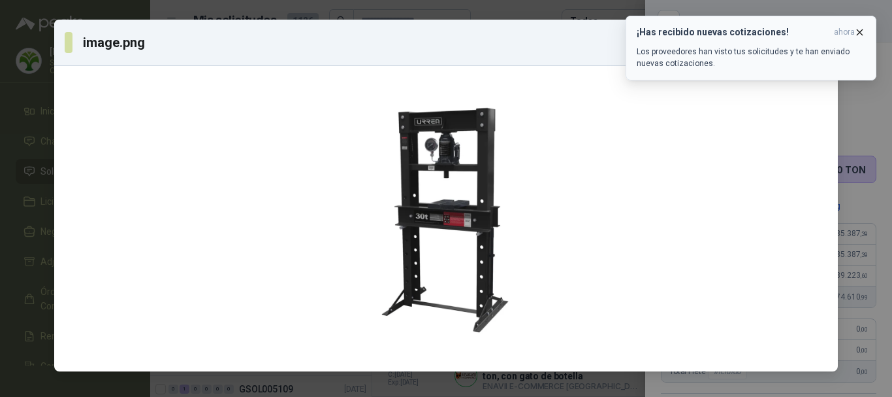
click at [863, 28] on icon "button" at bounding box center [859, 32] width 11 height 11
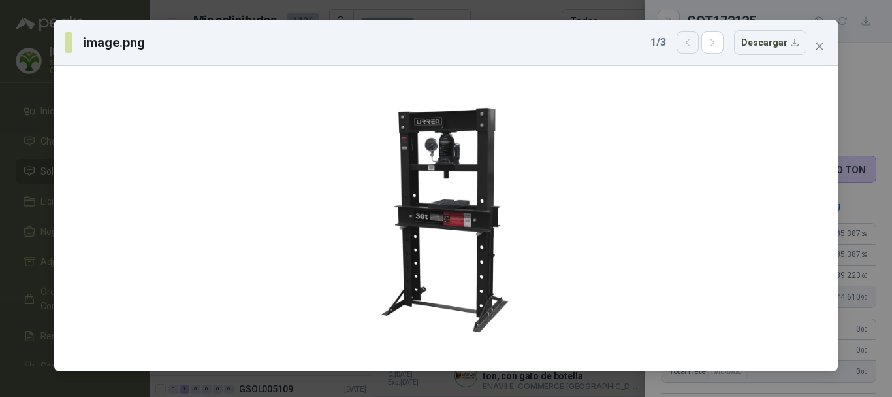
click at [699, 46] on button "button" at bounding box center [688, 42] width 22 height 22
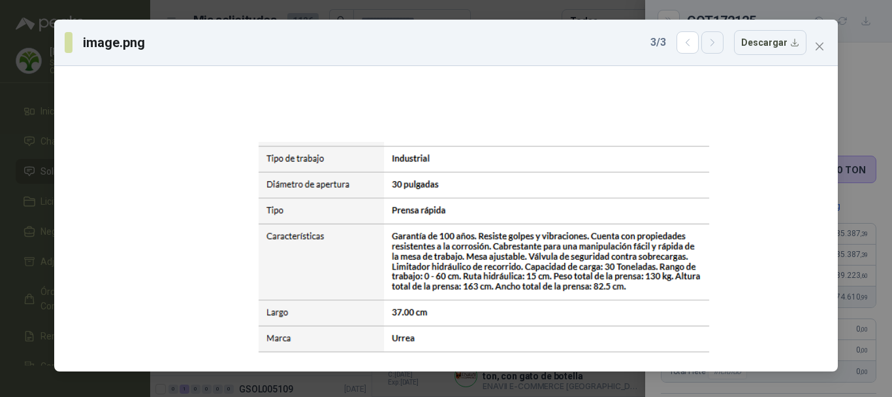
click at [719, 40] on icon "button" at bounding box center [712, 42] width 11 height 11
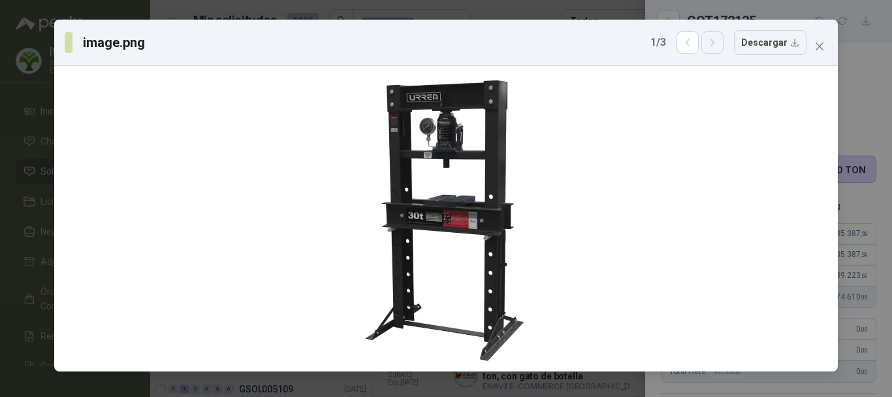
click at [719, 40] on icon "button" at bounding box center [712, 42] width 11 height 11
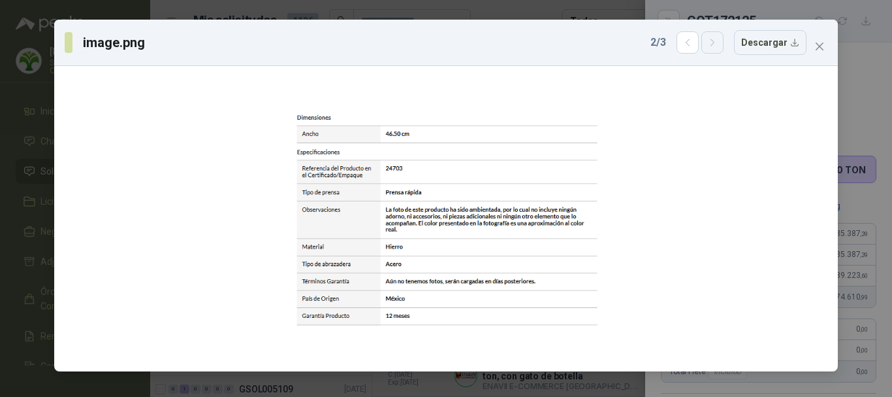
click at [715, 44] on icon "button" at bounding box center [712, 42] width 11 height 11
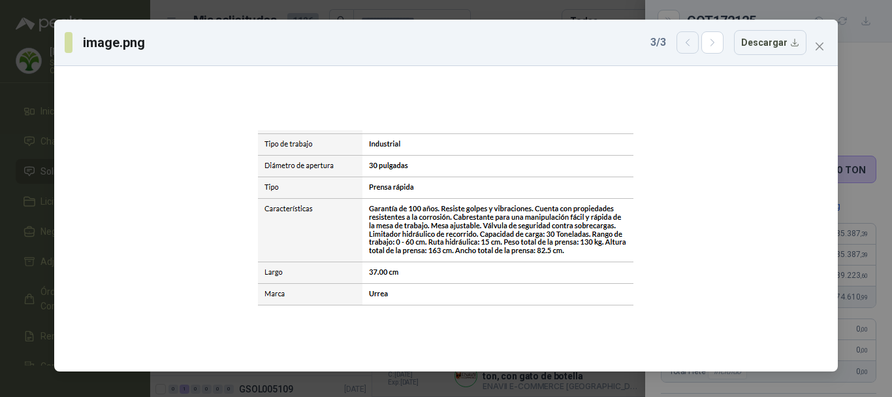
click at [694, 43] on icon "button" at bounding box center [688, 42] width 11 height 11
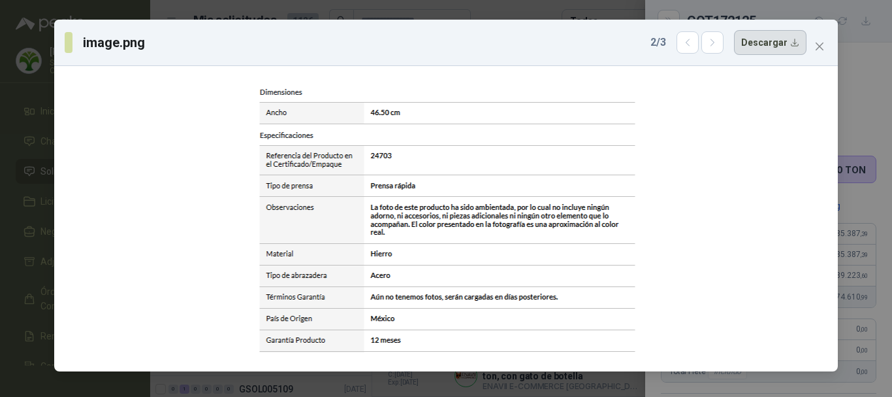
click at [753, 47] on button "Descargar" at bounding box center [770, 42] width 73 height 25
click at [719, 46] on icon "button" at bounding box center [712, 42] width 11 height 11
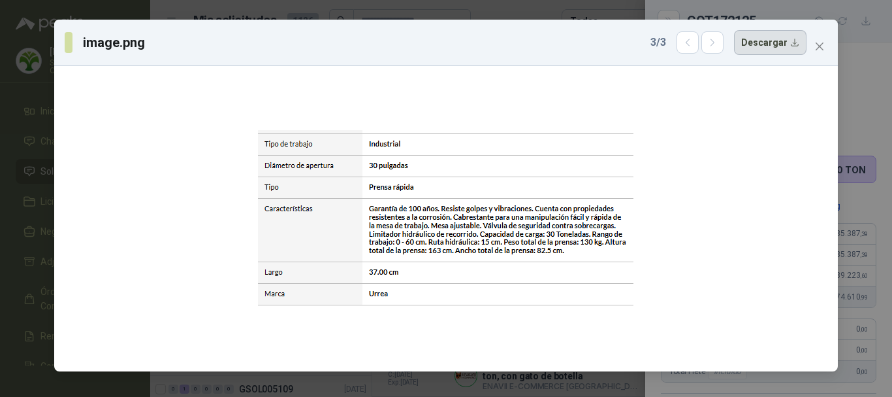
click at [766, 44] on button "Descargar" at bounding box center [770, 42] width 73 height 25
click at [820, 47] on icon "close" at bounding box center [820, 46] width 8 height 8
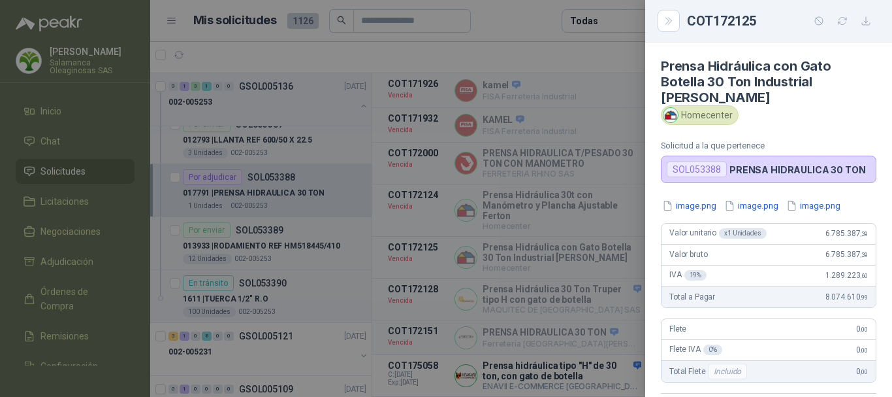
click at [534, 21] on div at bounding box center [446, 198] width 892 height 397
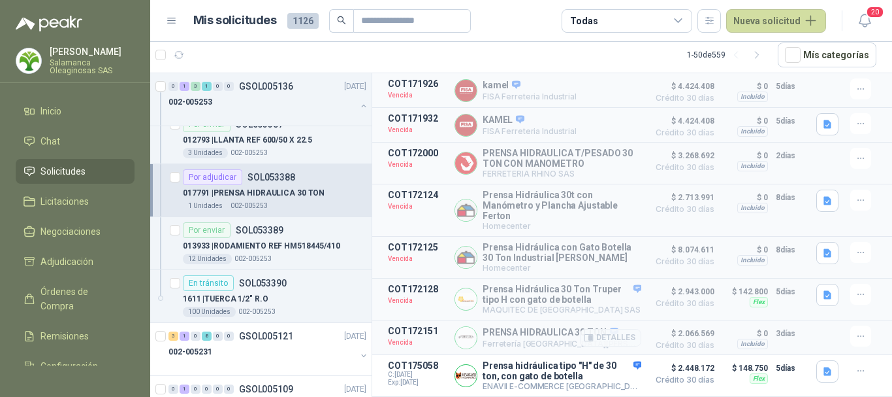
scroll to position [272, 0]
click at [609, 297] on button "Detalles" at bounding box center [610, 299] width 61 height 18
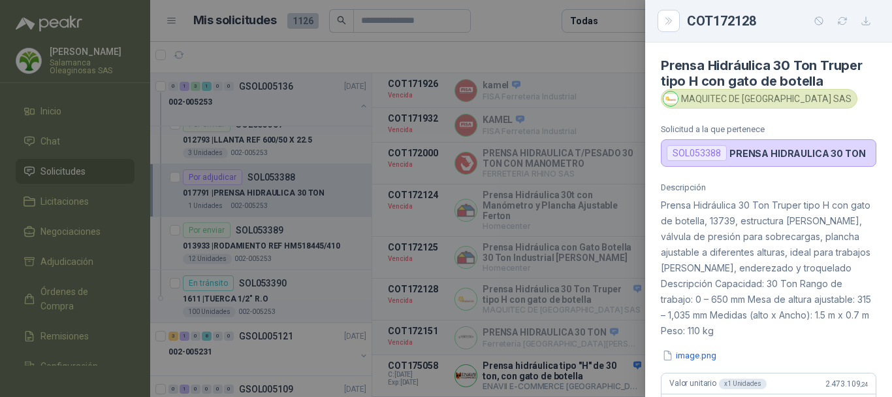
scroll to position [0, 0]
click at [705, 357] on button "image.png" at bounding box center [689, 356] width 57 height 14
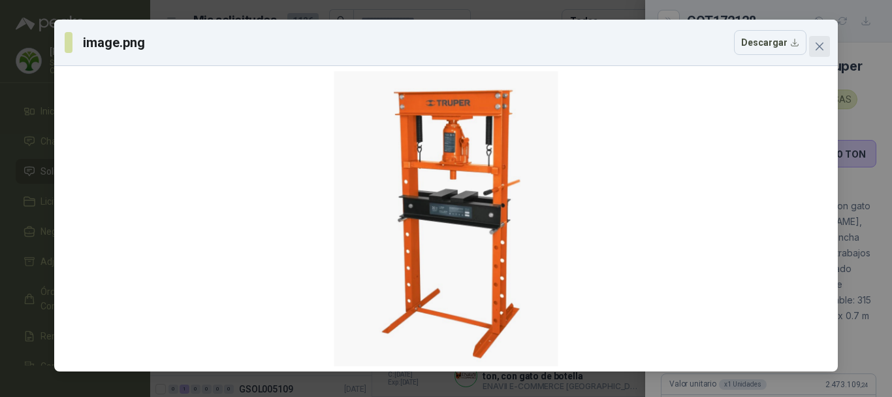
click at [824, 46] on icon "close" at bounding box center [820, 46] width 10 height 10
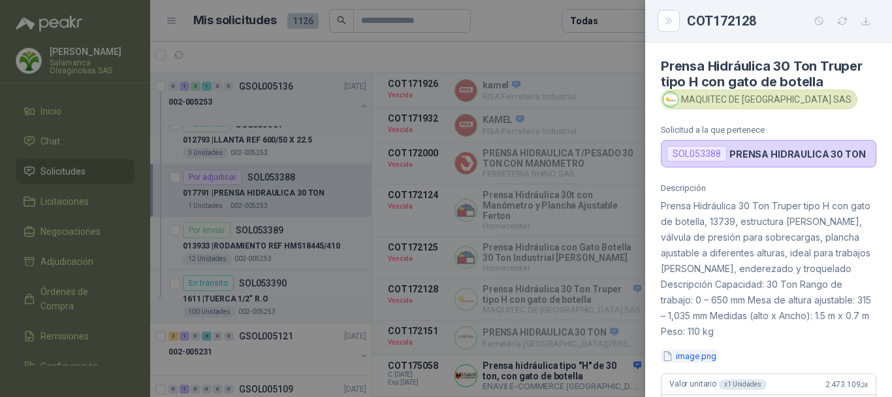
click at [700, 358] on button "image.png" at bounding box center [689, 356] width 57 height 14
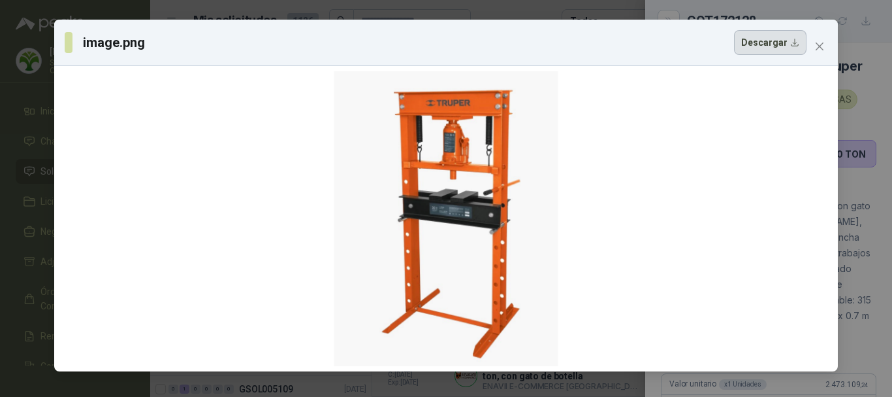
click at [795, 44] on button "Descargar" at bounding box center [770, 42] width 73 height 25
click at [863, 109] on div "image.png Descargar" at bounding box center [446, 198] width 892 height 397
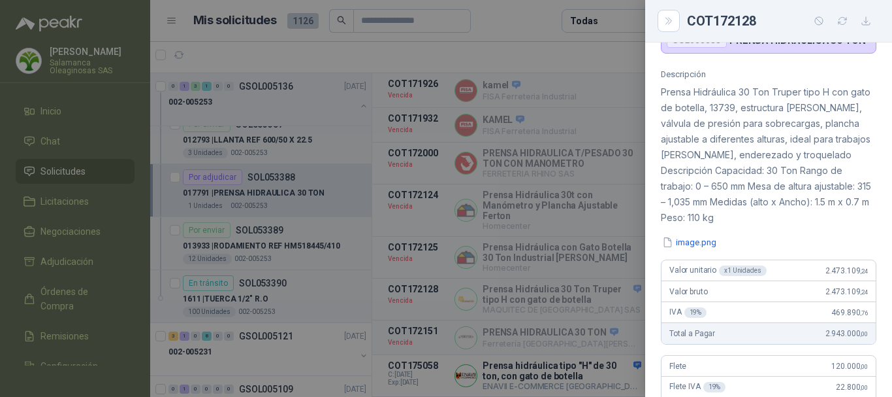
scroll to position [48, 0]
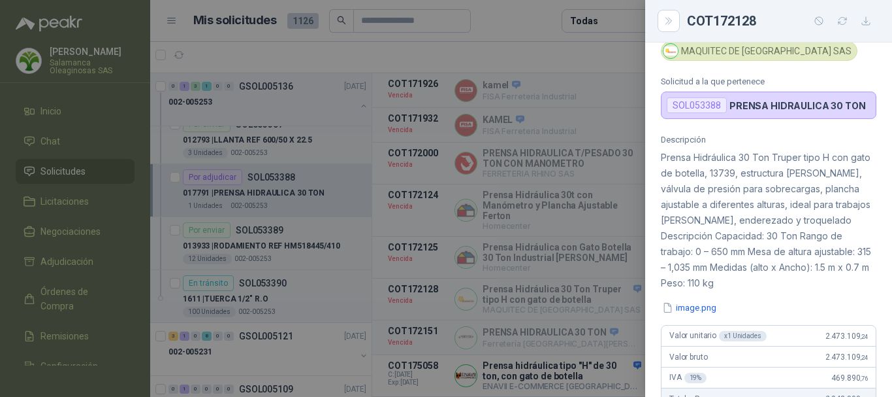
click at [553, 47] on div at bounding box center [446, 198] width 892 height 397
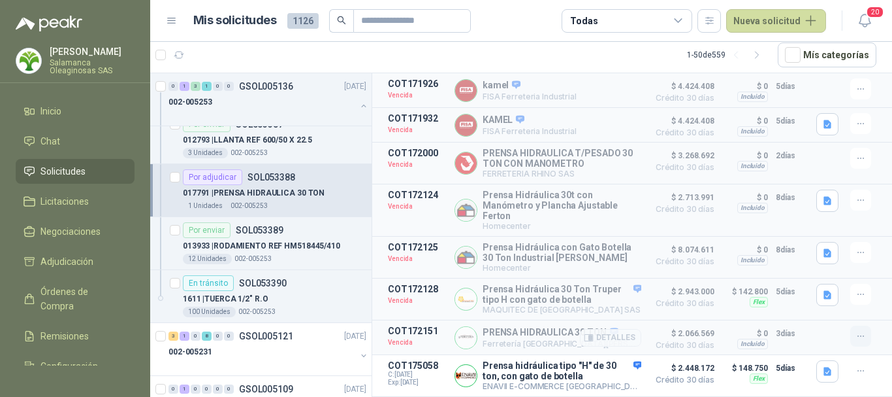
click at [856, 338] on icon "button" at bounding box center [861, 336] width 11 height 11
click at [617, 254] on button "Detalles" at bounding box center [610, 257] width 61 height 18
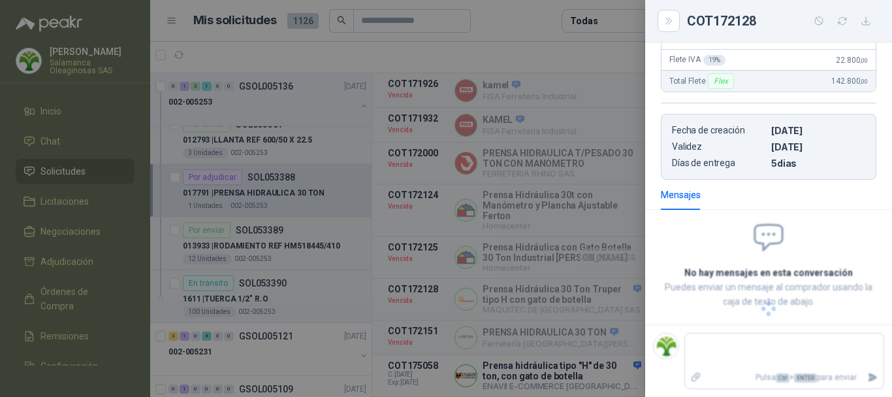
scroll to position [274, 0]
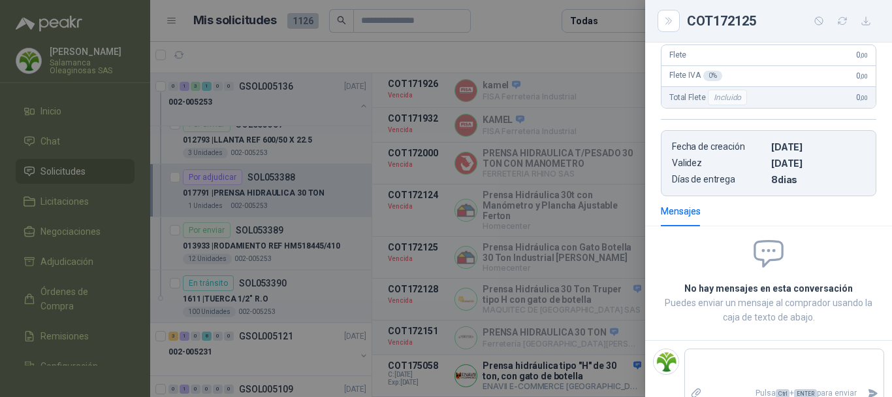
click at [562, 47] on div at bounding box center [446, 198] width 892 height 397
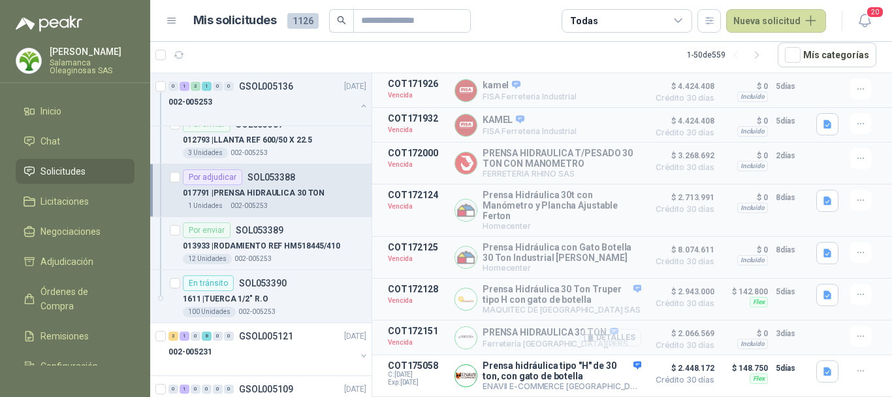
click at [607, 340] on button "Detalles" at bounding box center [610, 338] width 61 height 18
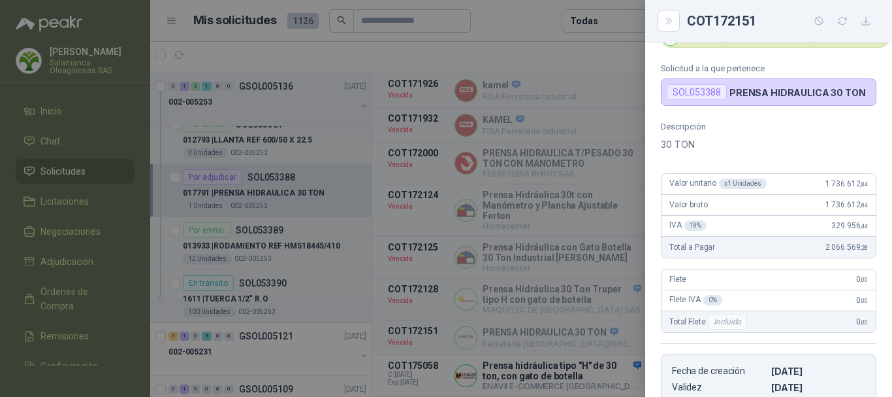
scroll to position [0, 0]
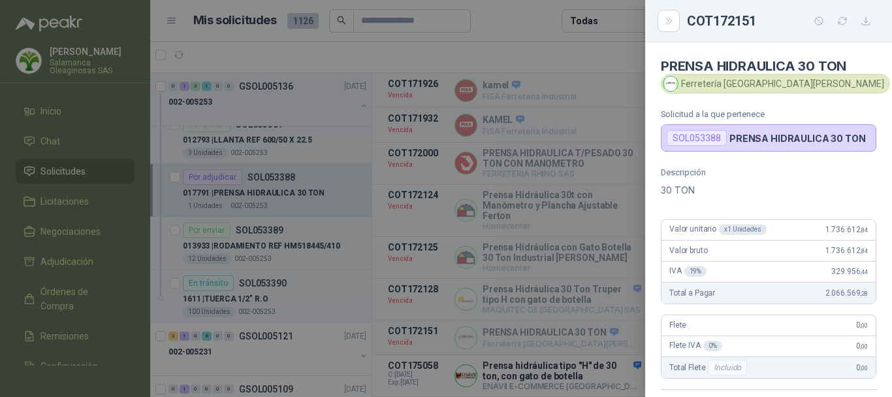
click at [510, 20] on div at bounding box center [446, 198] width 892 height 397
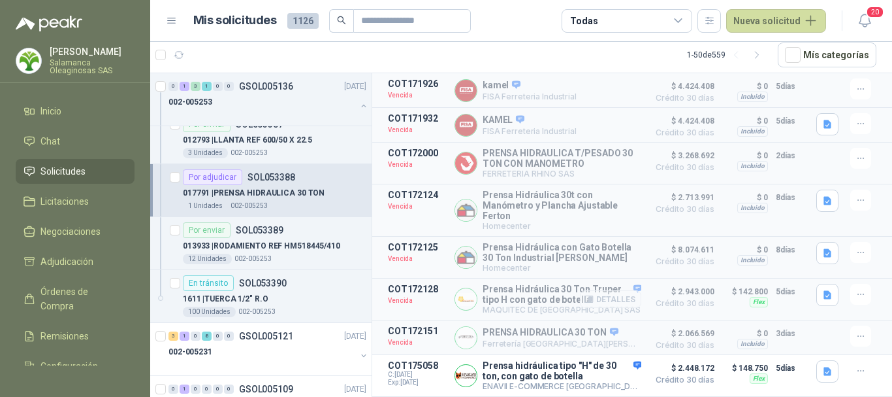
click at [614, 295] on button "Detalles" at bounding box center [610, 299] width 61 height 18
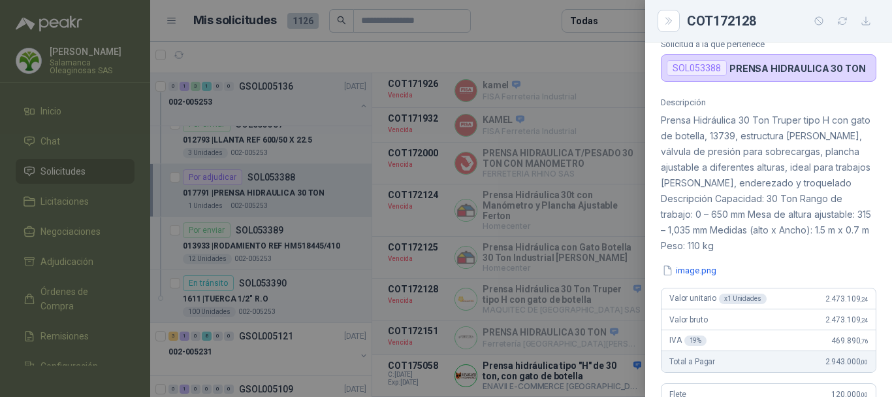
scroll to position [69, 0]
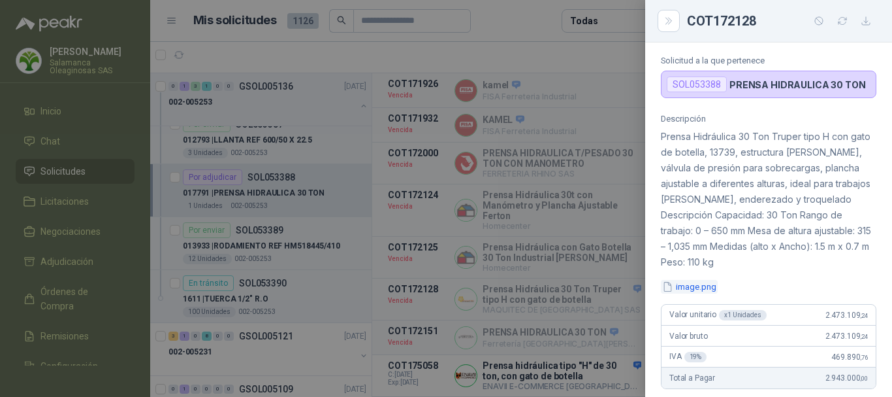
click at [705, 285] on button "image.png" at bounding box center [689, 287] width 57 height 14
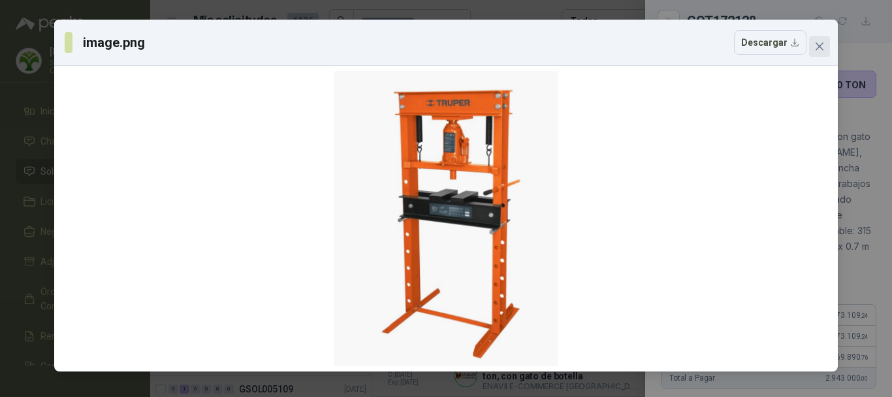
click at [822, 44] on icon "close" at bounding box center [820, 46] width 8 height 8
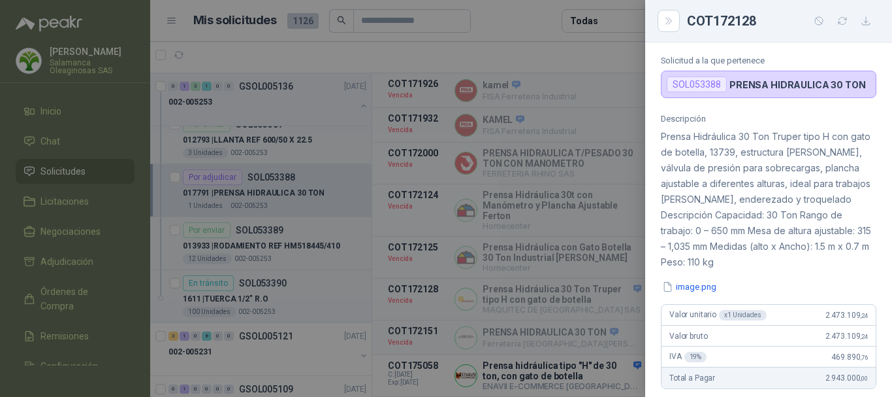
click at [515, 9] on div at bounding box center [446, 198] width 892 height 397
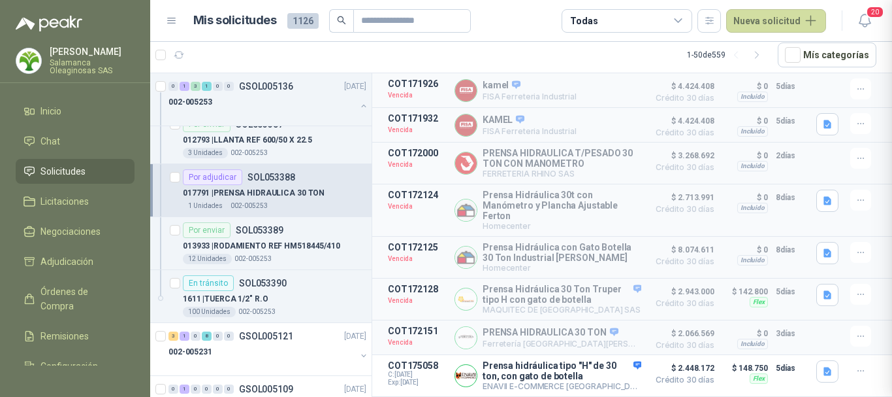
scroll to position [440, 0]
click at [608, 334] on button "Detalles" at bounding box center [610, 338] width 61 height 18
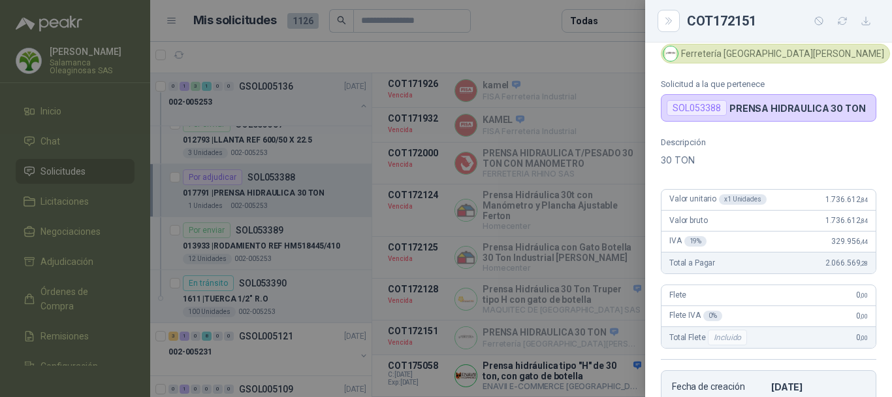
scroll to position [0, 0]
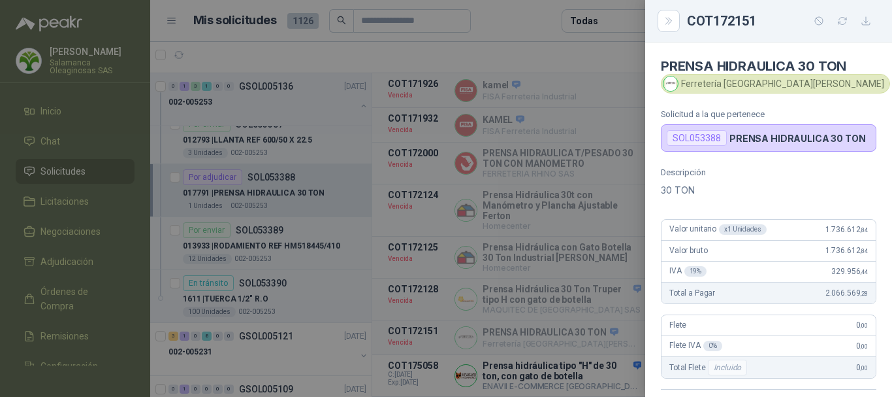
drag, startPoint x: 526, startPoint y: 23, endPoint x: 509, endPoint y: 138, distance: 116.9
click at [526, 32] on div at bounding box center [446, 198] width 892 height 397
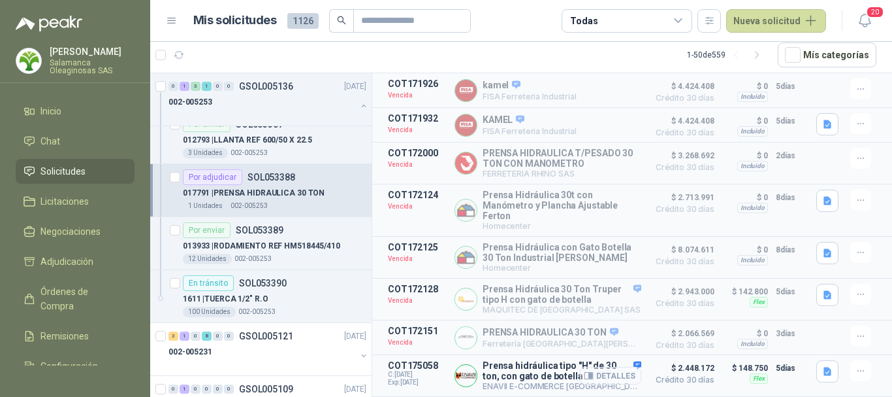
click at [617, 362] on button "Detalles" at bounding box center [610, 375] width 61 height 18
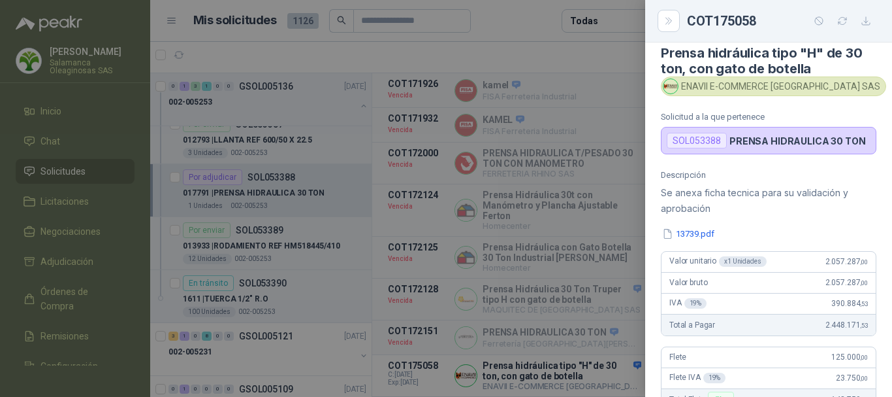
scroll to position [0, 0]
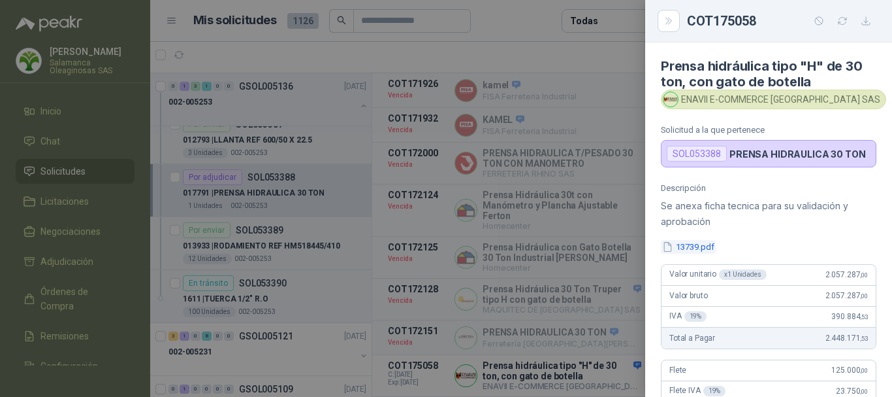
click at [704, 244] on button "13739.pdf" at bounding box center [688, 247] width 55 height 14
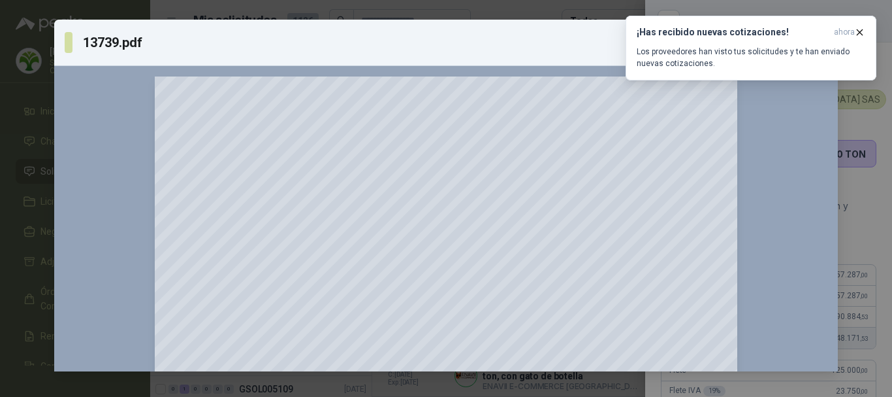
click at [461, 30] on div "13739.pdf Descargar" at bounding box center [436, 42] width 742 height 25
drag, startPoint x: 788, startPoint y: 140, endPoint x: 792, endPoint y: 132, distance: 8.8
click at [860, 32] on icon "button" at bounding box center [860, 31] width 5 height 5
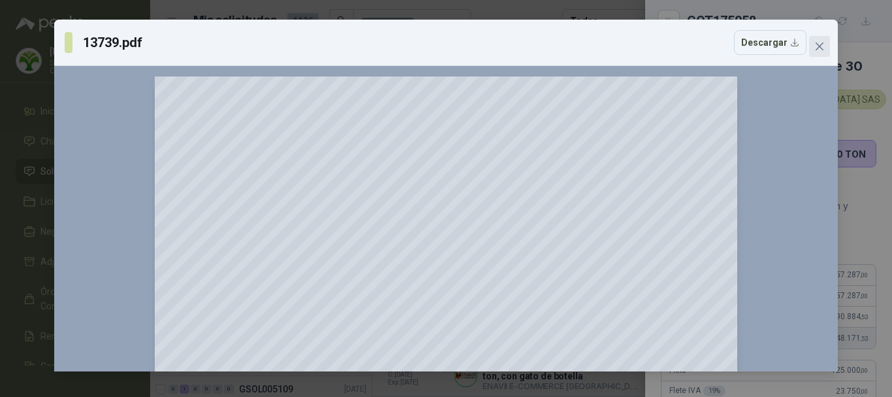
click at [819, 41] on icon "close" at bounding box center [820, 46] width 10 height 10
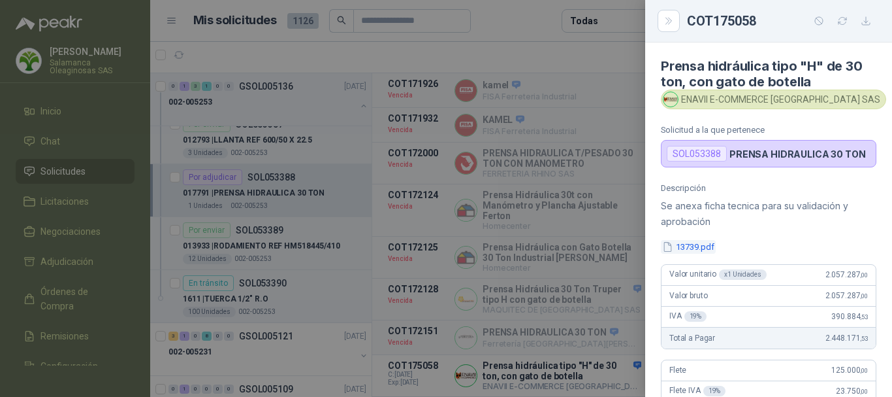
click at [703, 245] on button "13739.pdf" at bounding box center [688, 247] width 55 height 14
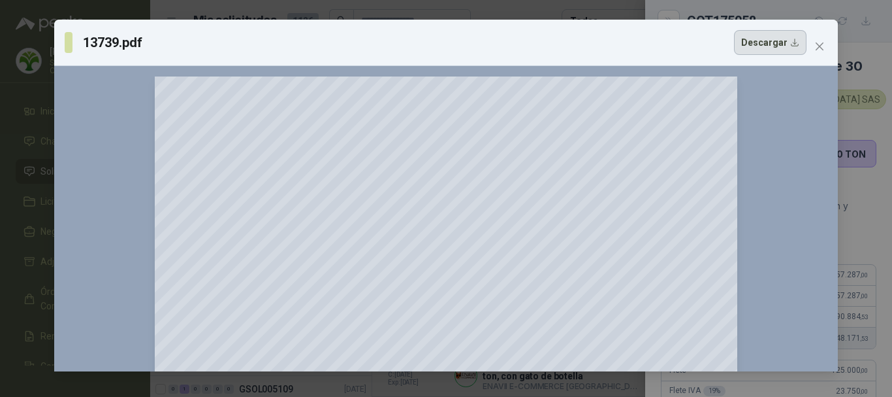
click at [781, 41] on button "Descargar" at bounding box center [770, 42] width 73 height 25
click at [820, 48] on icon "close" at bounding box center [820, 46] width 8 height 8
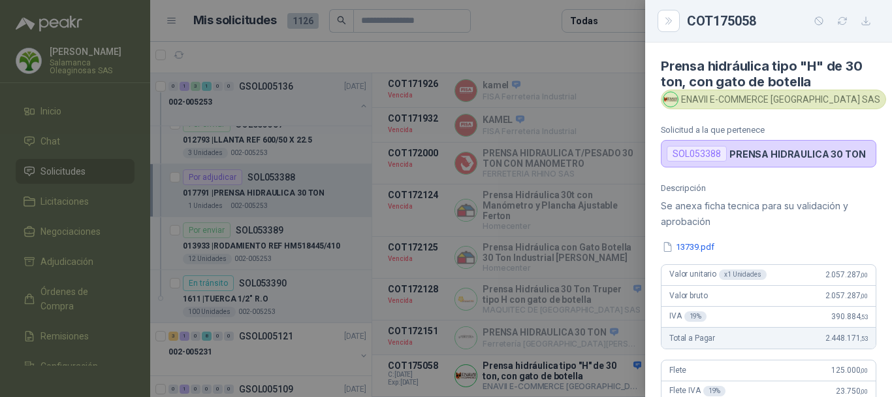
click at [504, 22] on div at bounding box center [446, 198] width 892 height 397
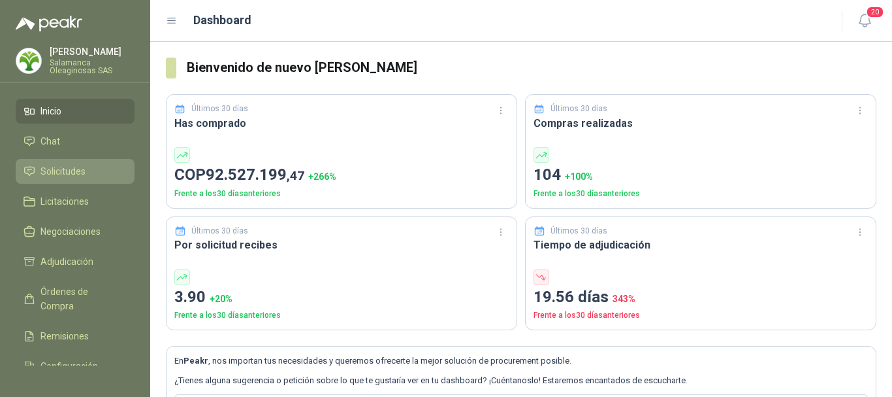
click at [54, 170] on span "Solicitudes" at bounding box center [63, 171] width 45 height 14
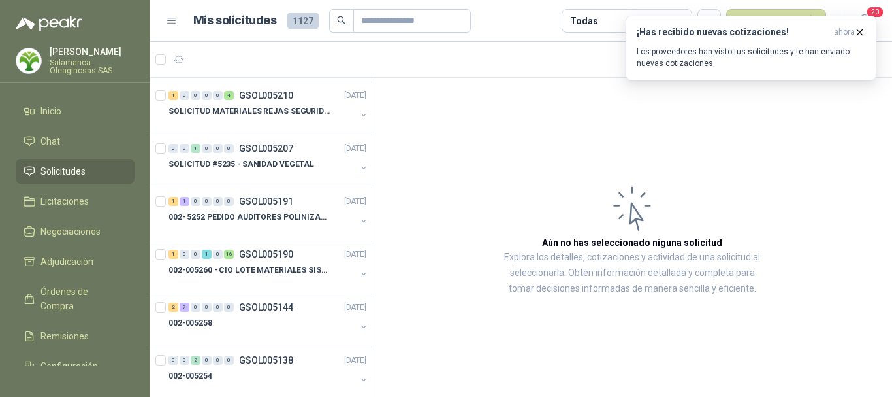
scroll to position [588, 0]
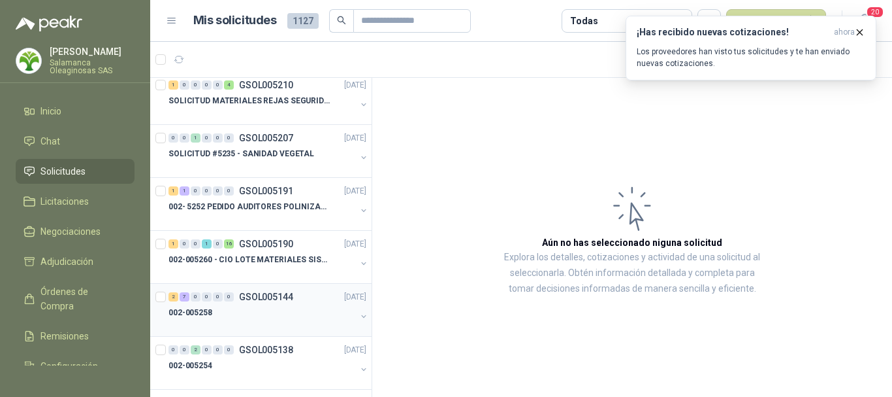
click at [275, 312] on div "002-005258" at bounding box center [262, 312] width 187 height 16
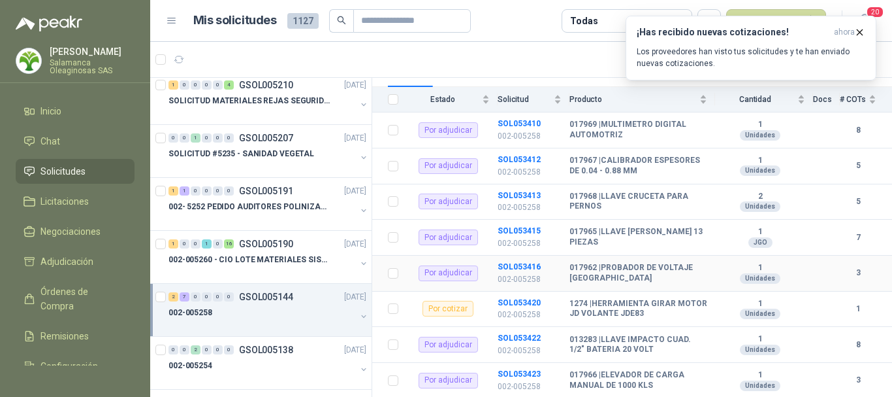
scroll to position [132, 0]
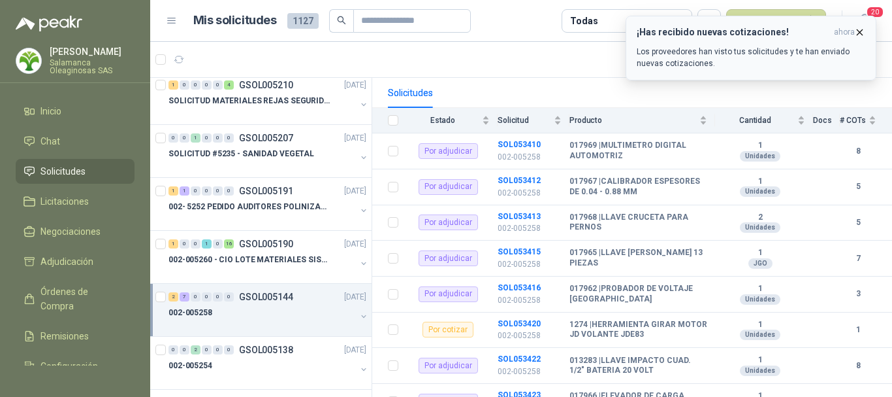
click at [862, 29] on icon "button" at bounding box center [859, 32] width 11 height 11
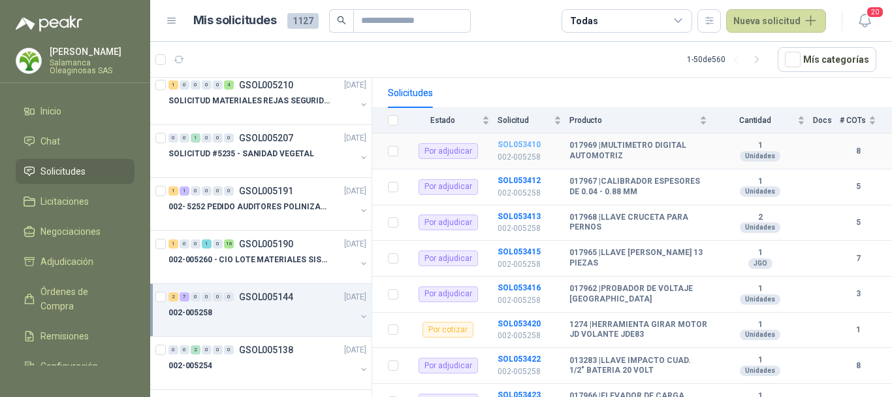
click at [521, 140] on b "SOL053410" at bounding box center [519, 144] width 43 height 9
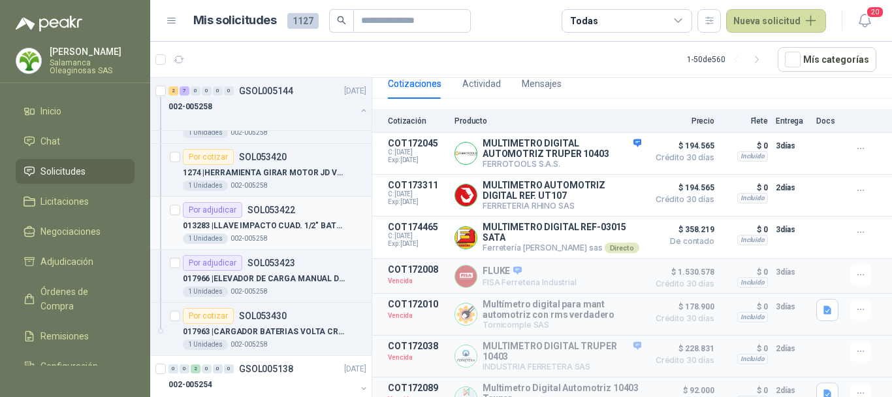
scroll to position [1110, 0]
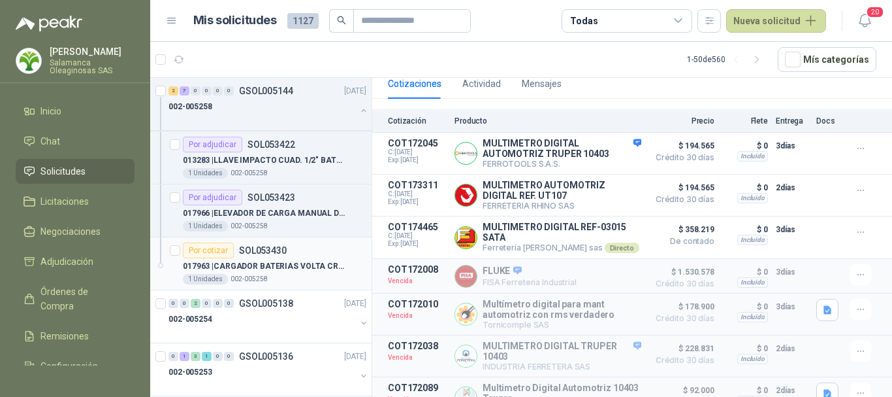
click at [302, 274] on div "1 Unidades 002-005258" at bounding box center [275, 279] width 184 height 10
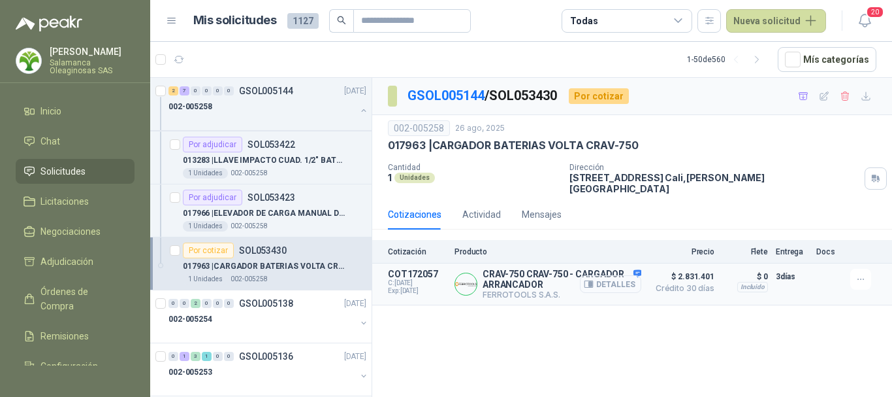
click at [613, 275] on button "Detalles" at bounding box center [610, 284] width 61 height 18
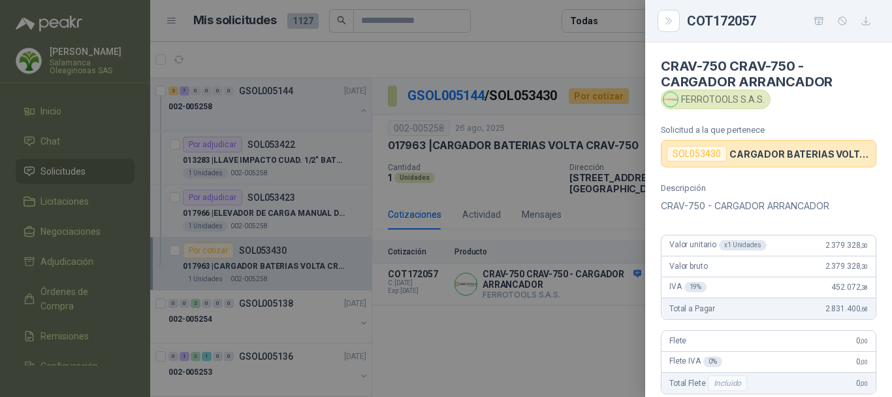
click at [497, 50] on div at bounding box center [446, 198] width 892 height 397
